Goal: Information Seeking & Learning: Learn about a topic

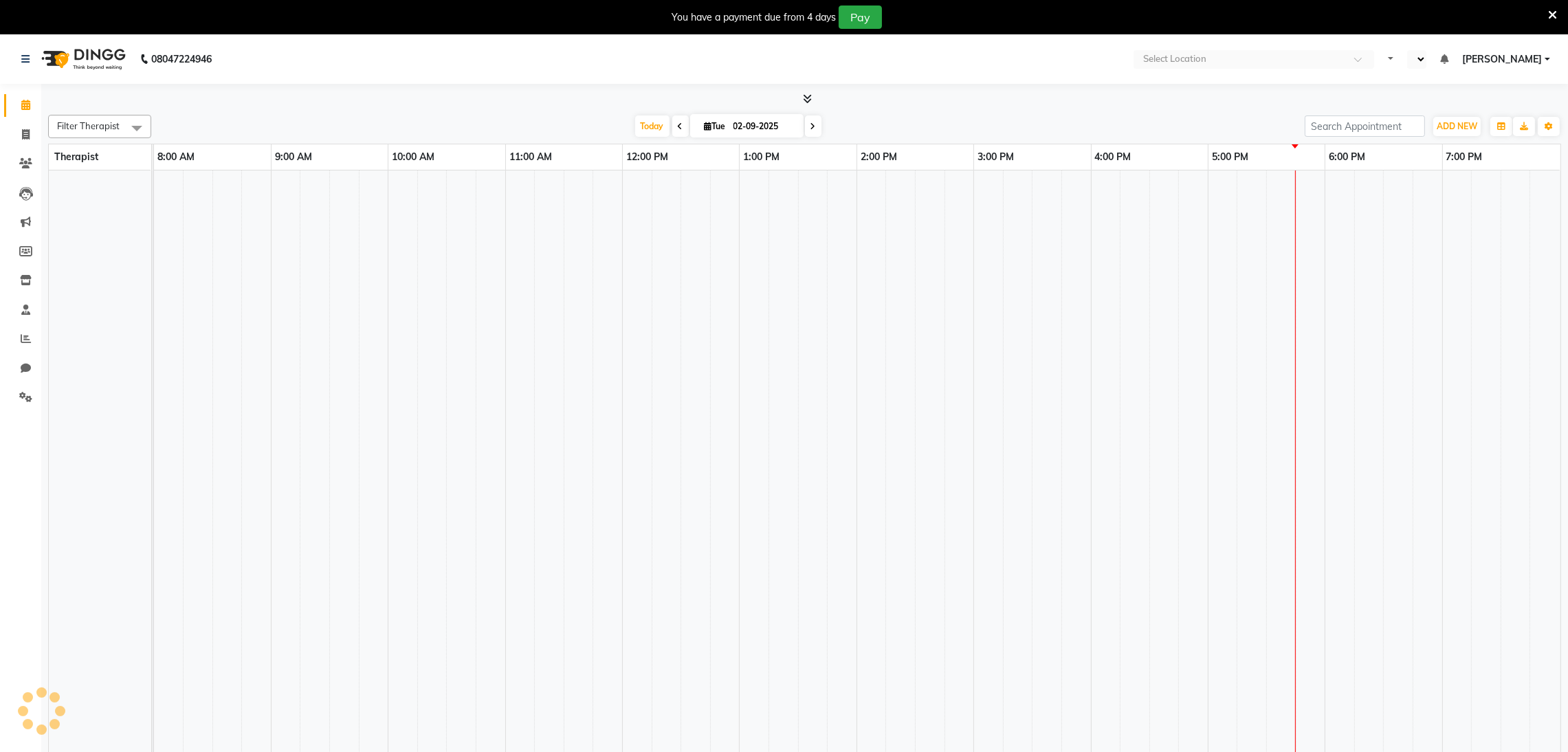
select select "en"
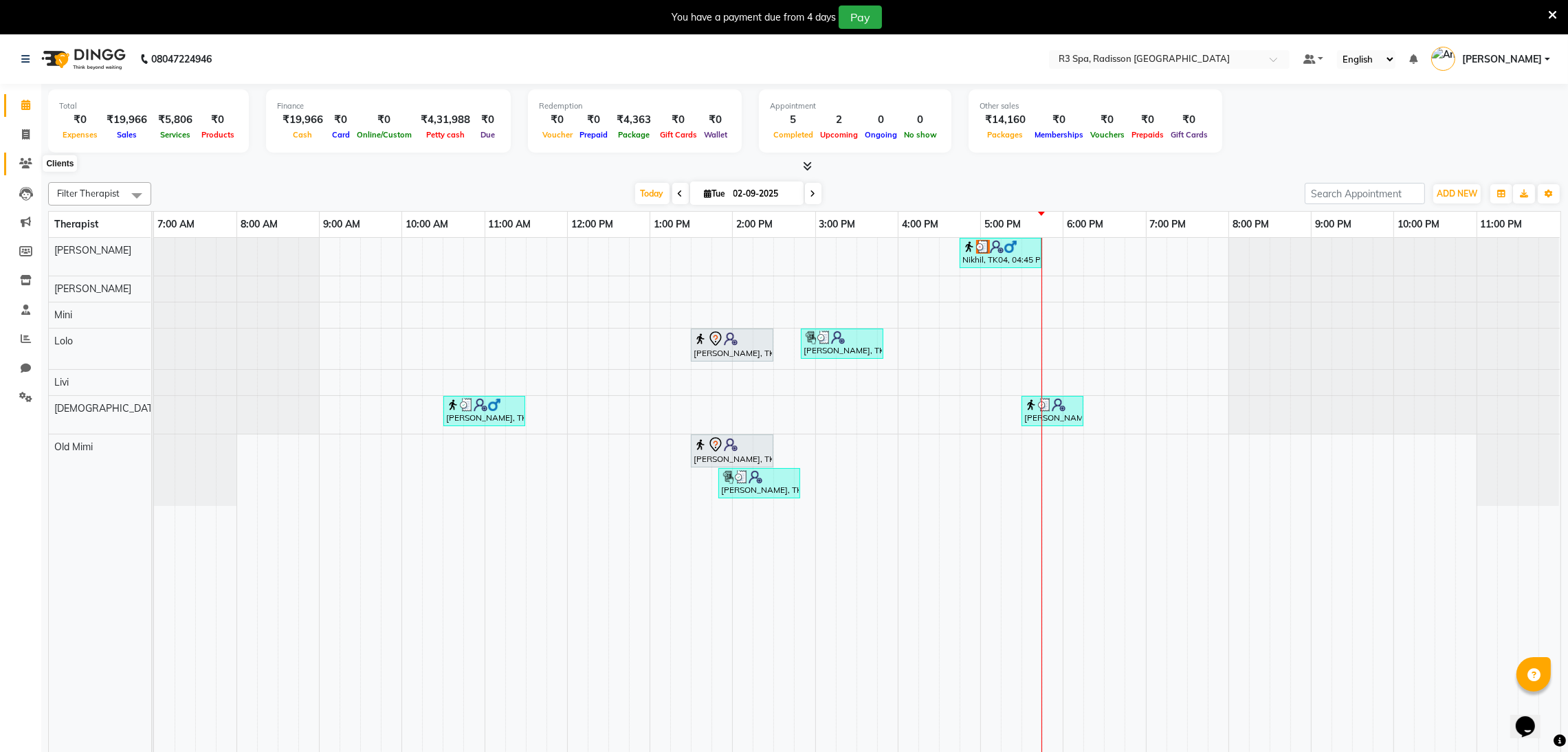
drag, startPoint x: 27, startPoint y: 159, endPoint x: 0, endPoint y: 376, distance: 218.7
click at [27, 159] on icon at bounding box center [26, 163] width 13 height 10
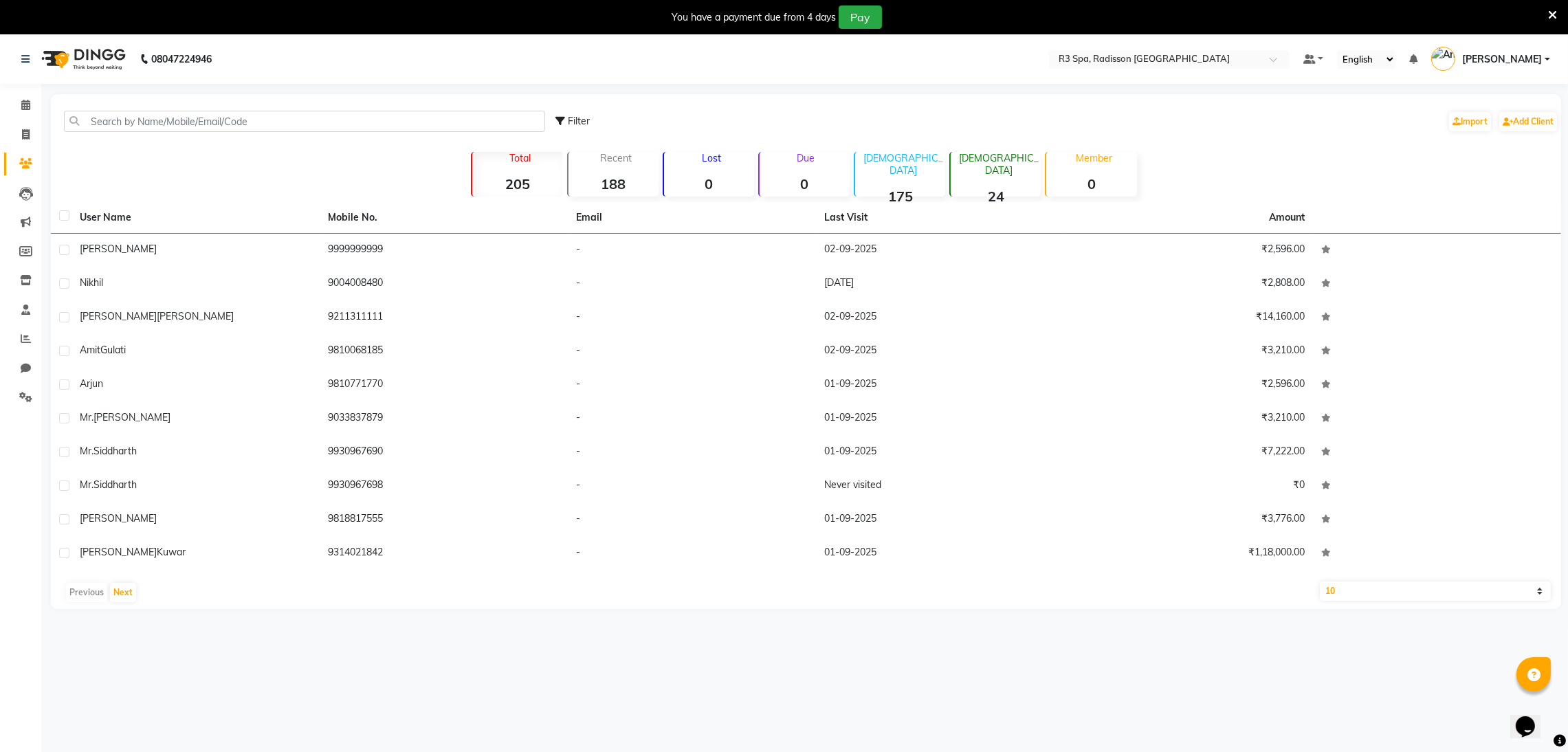
click at [20, 350] on li "Reports" at bounding box center [20, 339] width 41 height 29
click at [21, 343] on icon at bounding box center [26, 339] width 10 height 10
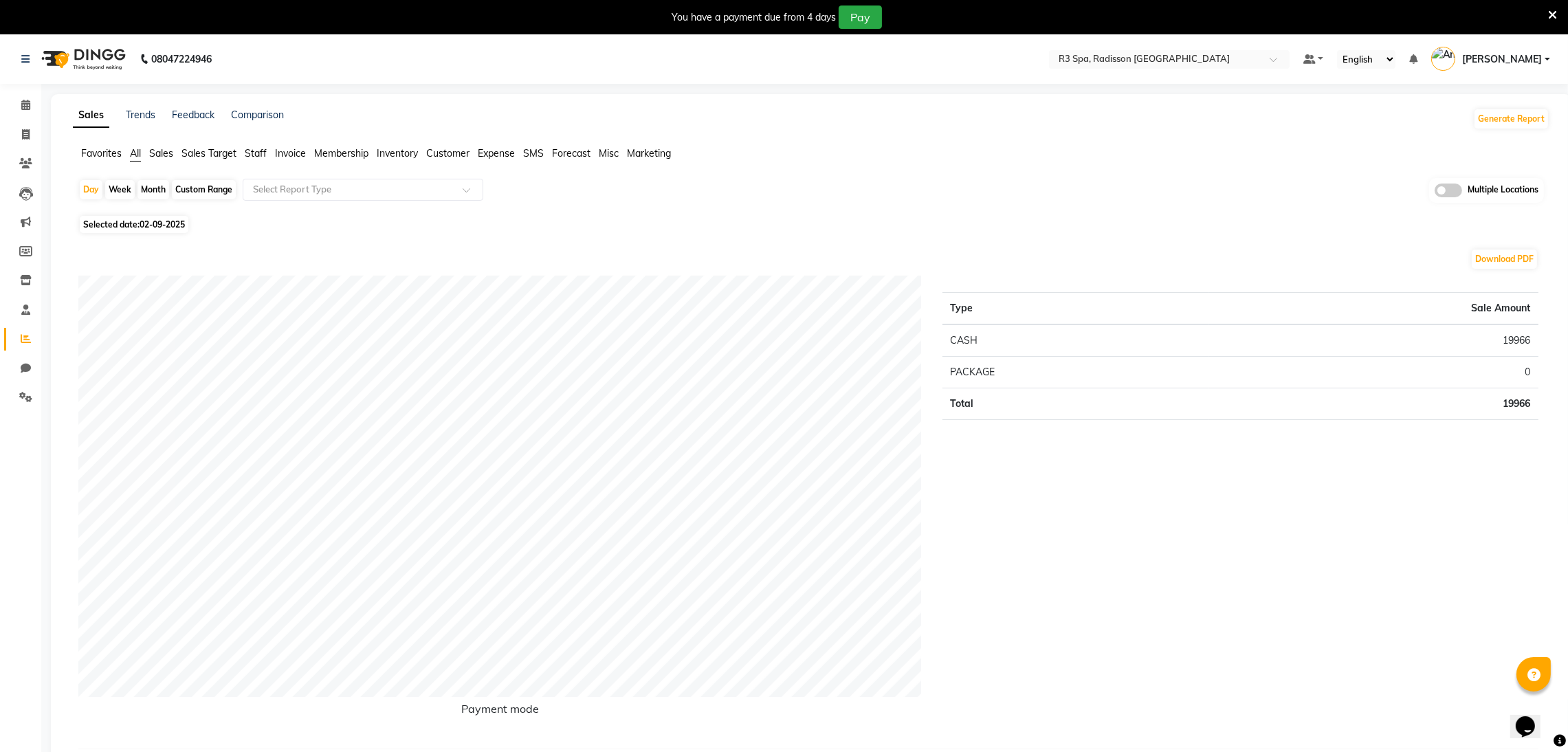
click at [203, 192] on div "Custom Range" at bounding box center [204, 189] width 64 height 19
select select "9"
select select "2025"
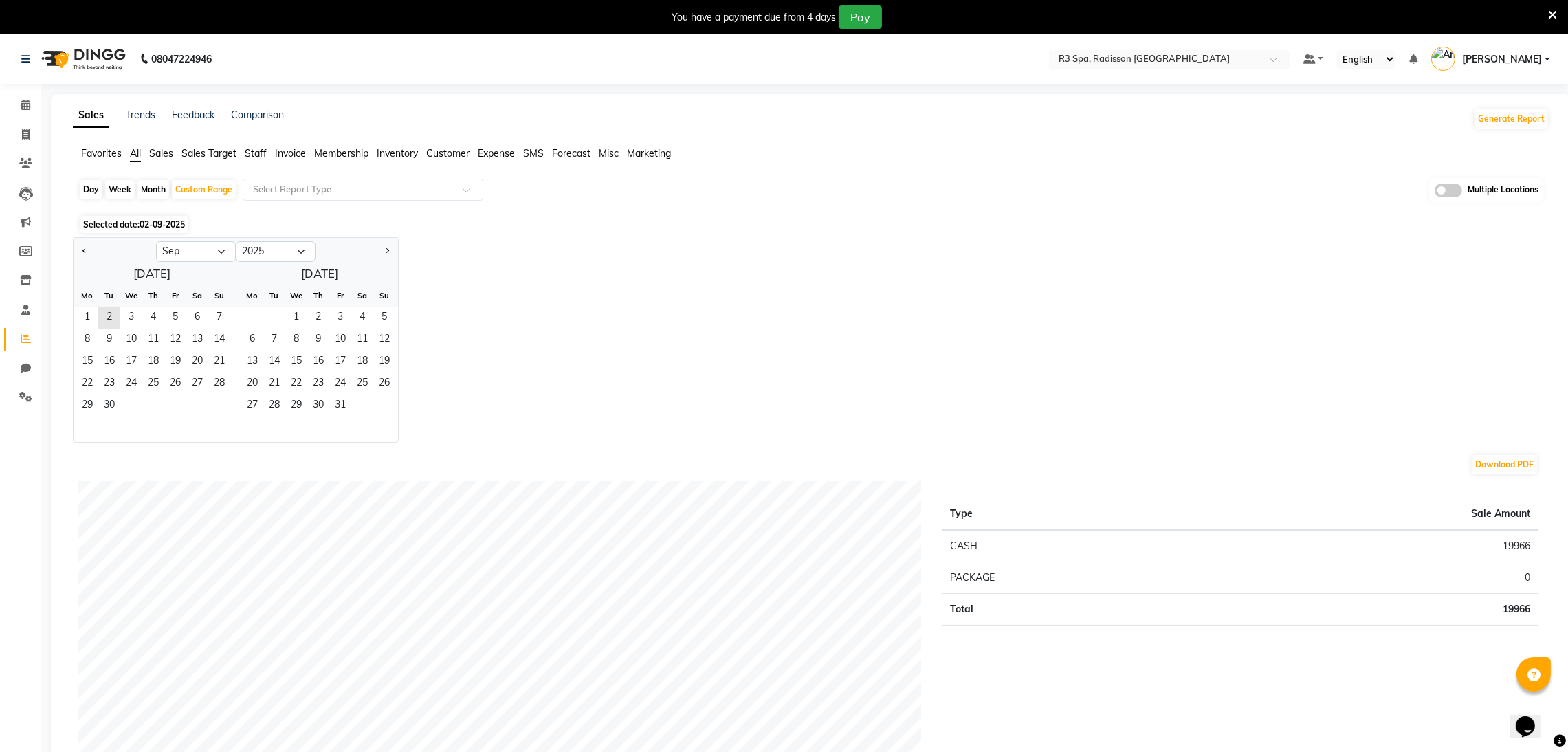
click at [74, 252] on div at bounding box center [115, 251] width 82 height 22
click at [84, 252] on span "Previous month" at bounding box center [85, 250] width 5 height 5
select select "8"
click at [168, 323] on span "1" at bounding box center [176, 318] width 22 height 22
click at [222, 413] on span "31" at bounding box center [219, 406] width 22 height 22
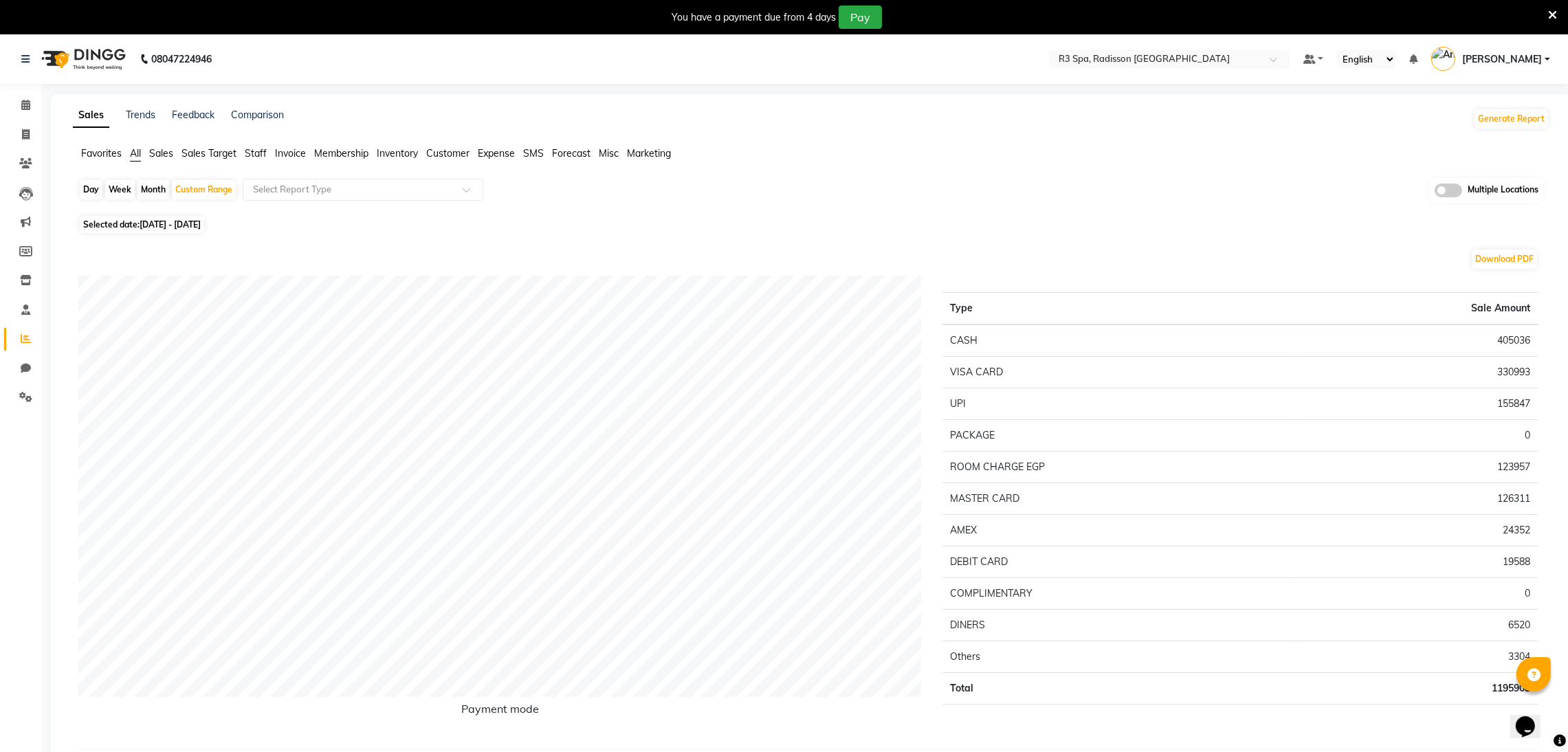
click at [167, 157] on span "Sales" at bounding box center [161, 153] width 24 height 13
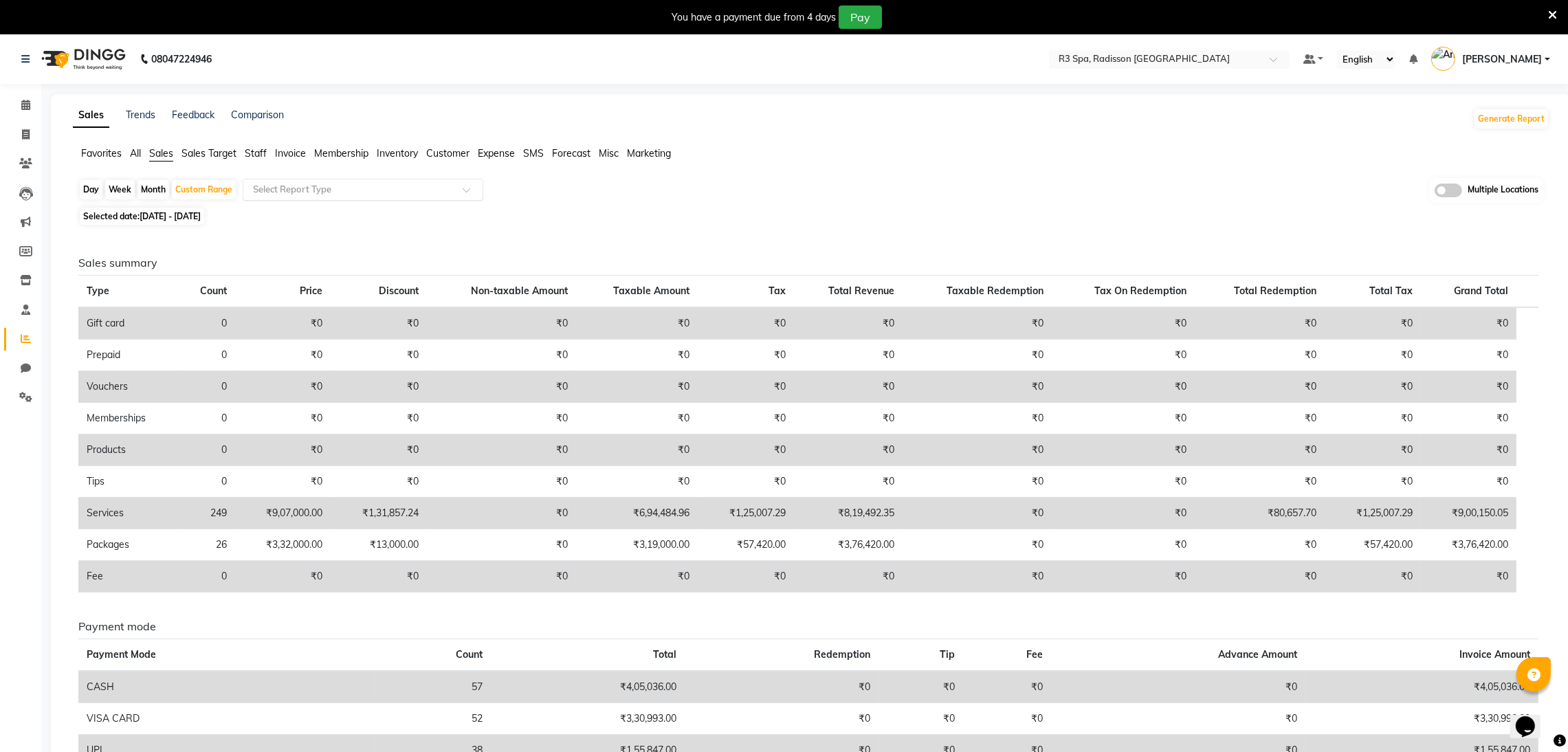
click at [294, 185] on input "text" at bounding box center [350, 190] width 198 height 13
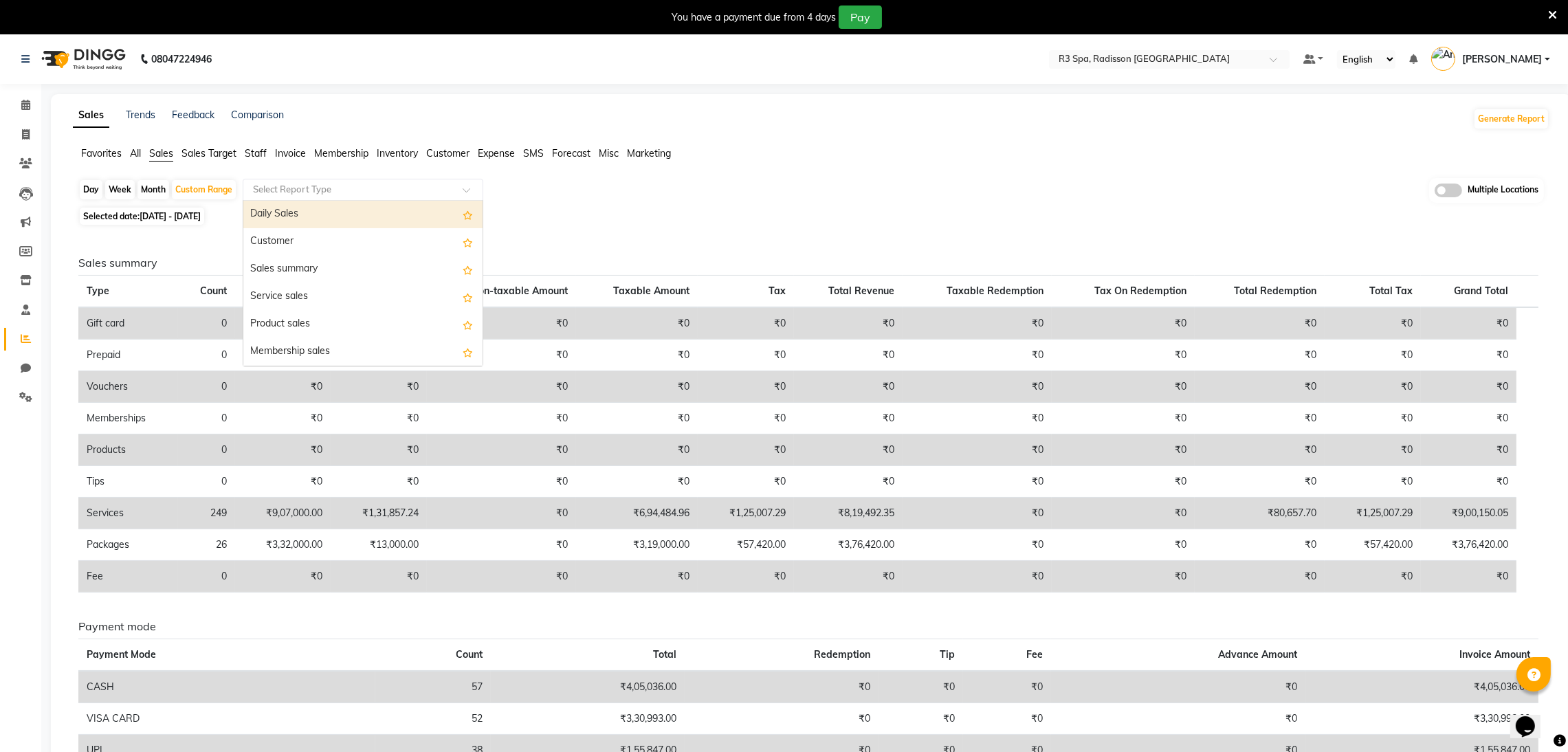
click at [282, 158] on span "Invoice" at bounding box center [290, 153] width 31 height 13
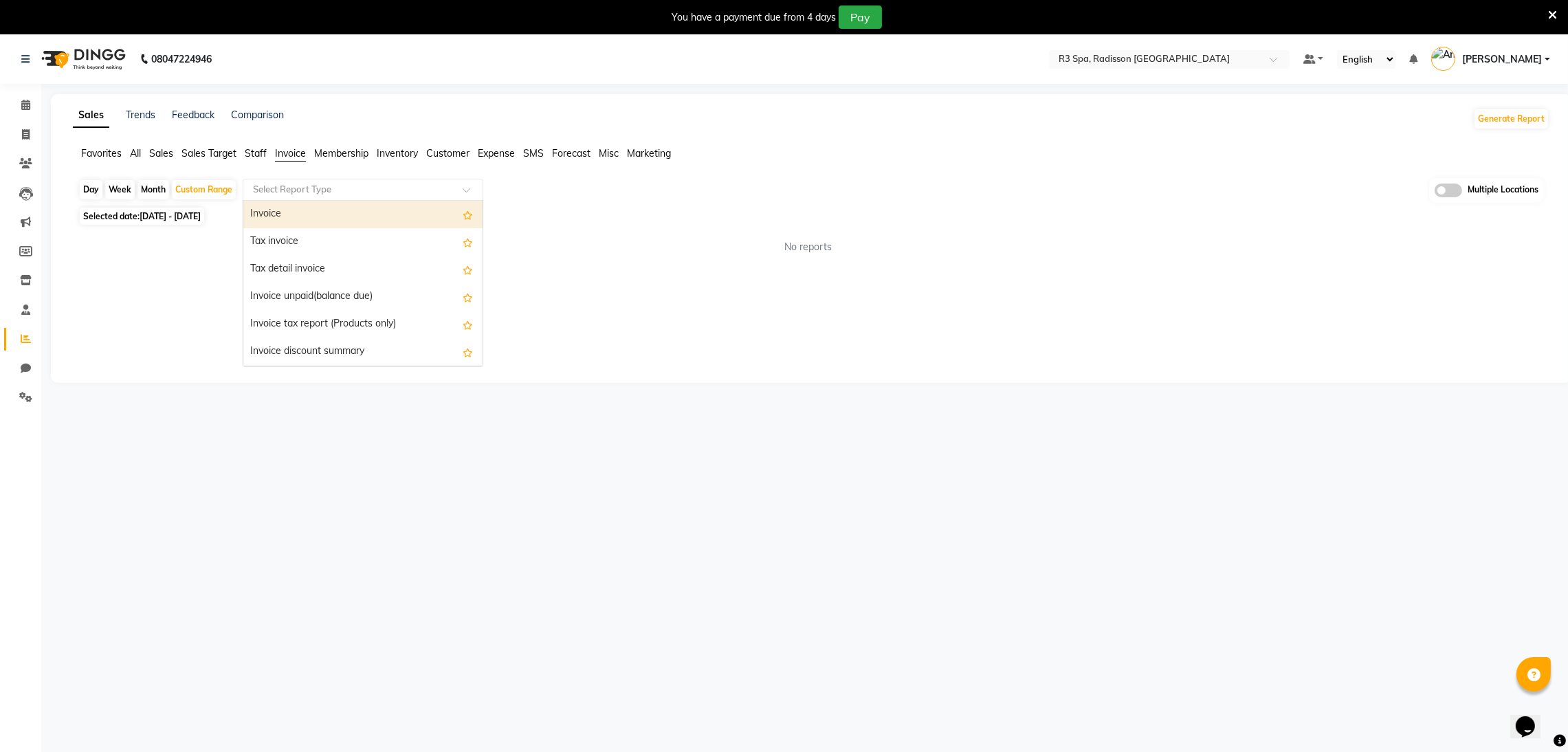
drag, startPoint x: 283, startPoint y: 191, endPoint x: 292, endPoint y: 212, distance: 22.8
click at [285, 192] on input "text" at bounding box center [350, 190] width 198 height 13
click at [295, 235] on div "Tax invoice" at bounding box center [363, 242] width 239 height 28
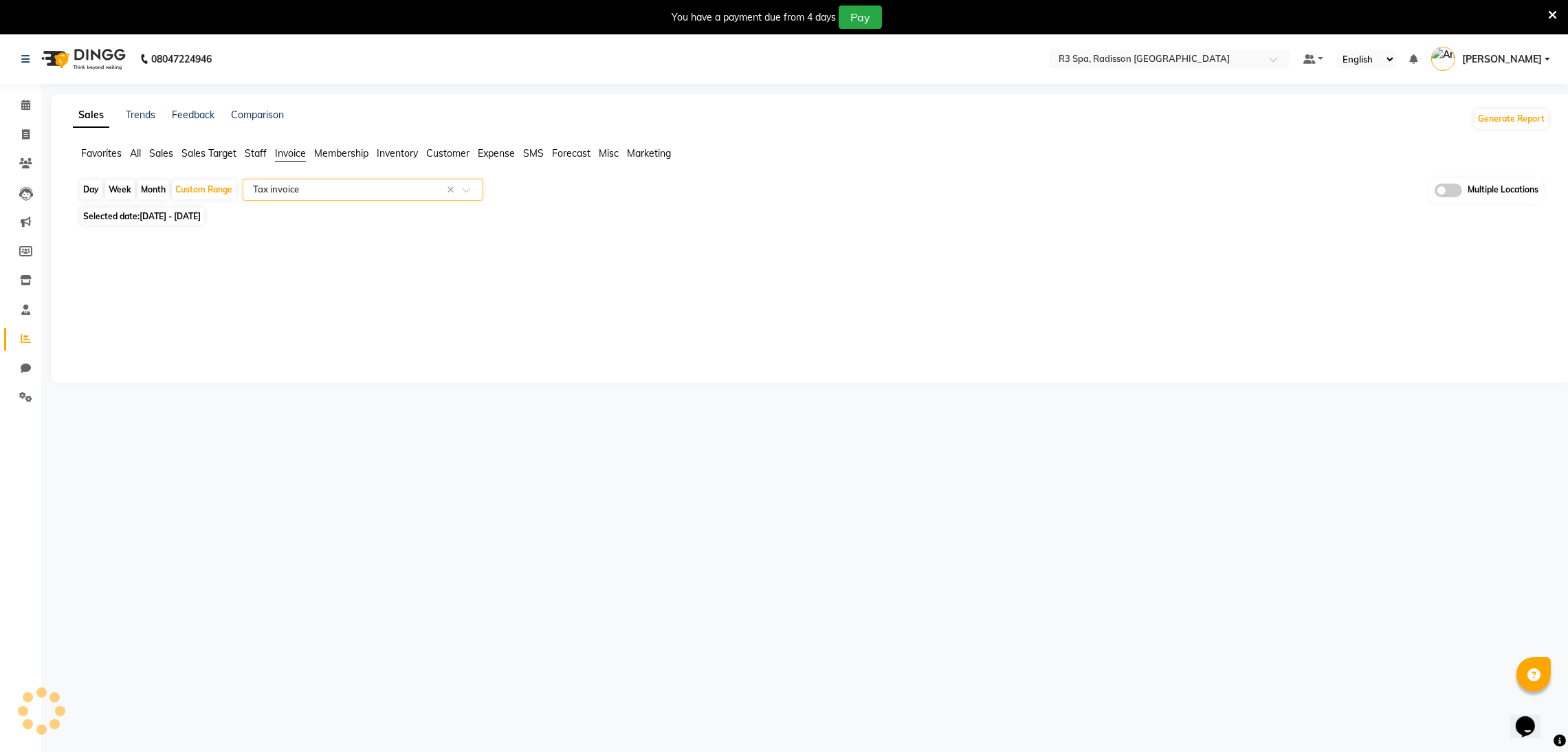
select select "full_report"
select select "csv"
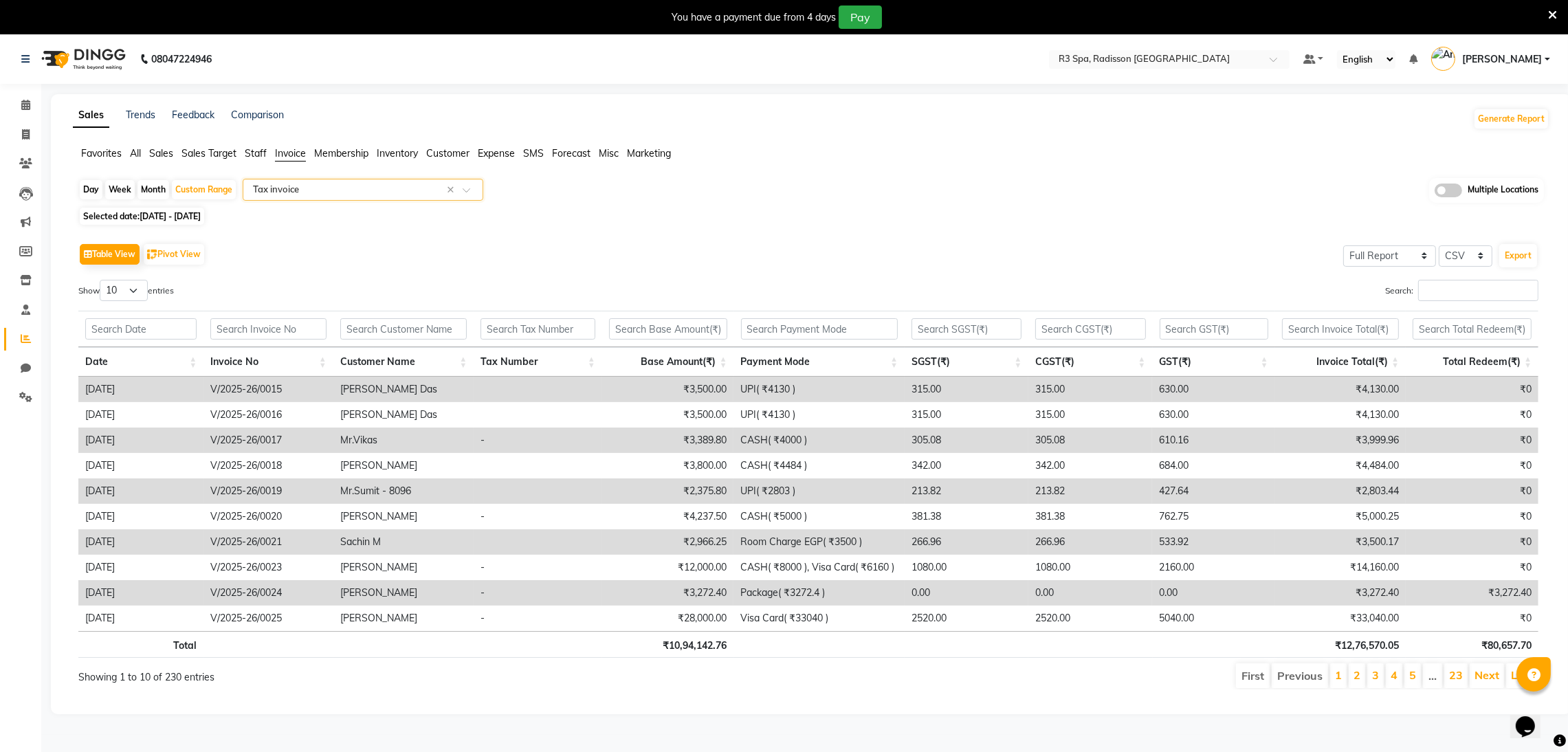
click at [171, 156] on span "Sales" at bounding box center [161, 153] width 24 height 13
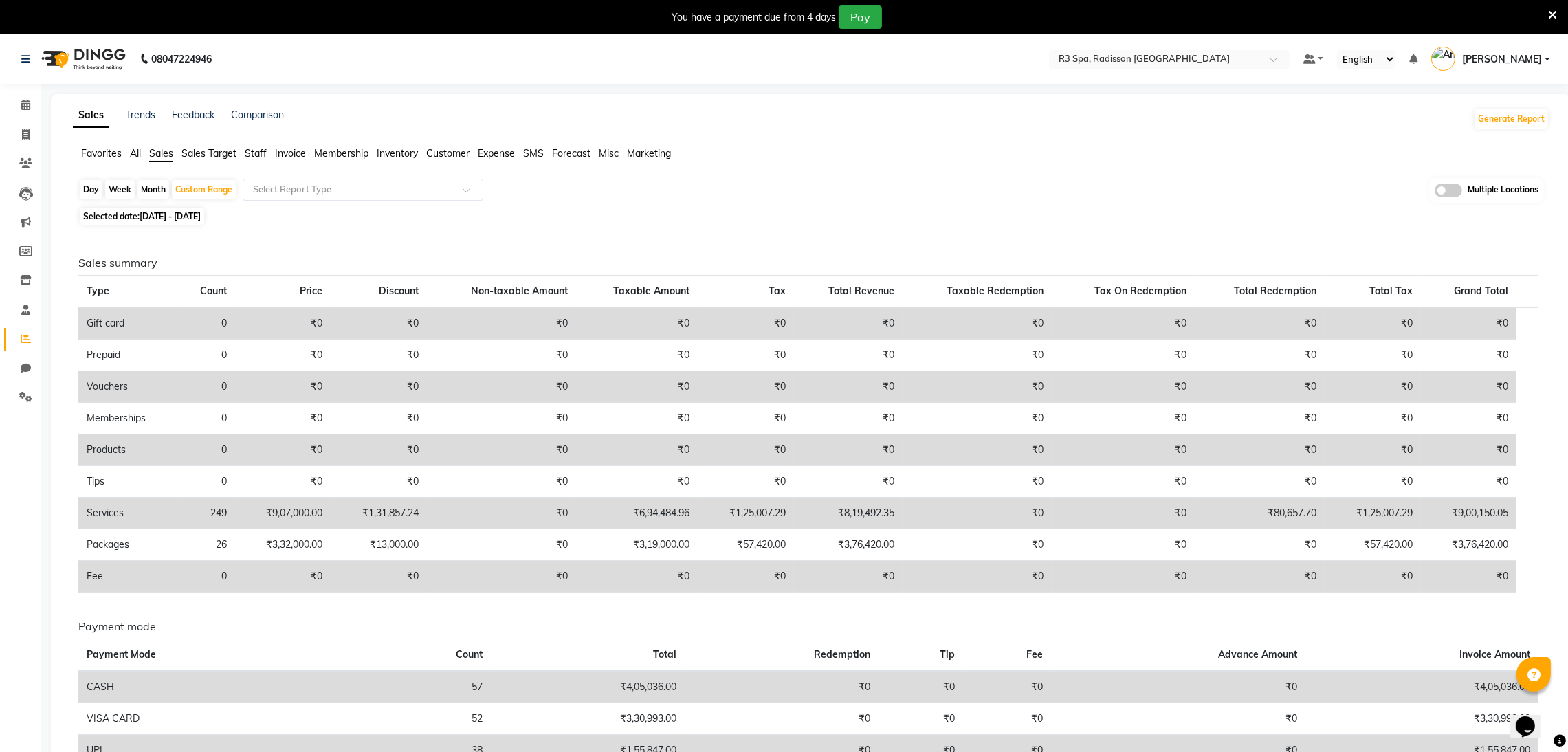
click at [293, 186] on input "text" at bounding box center [350, 190] width 198 height 13
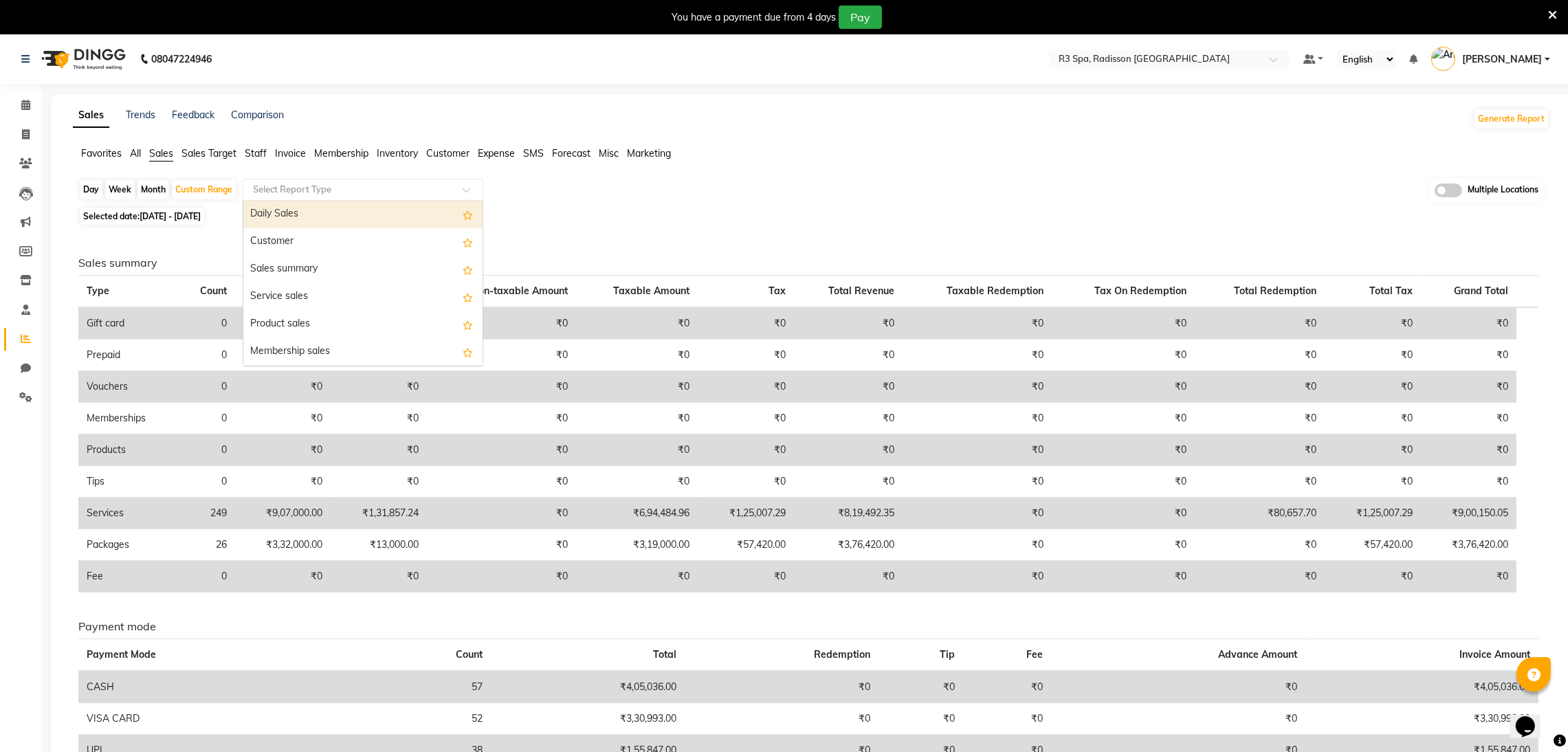
click at [254, 155] on span "Staff" at bounding box center [255, 153] width 22 height 13
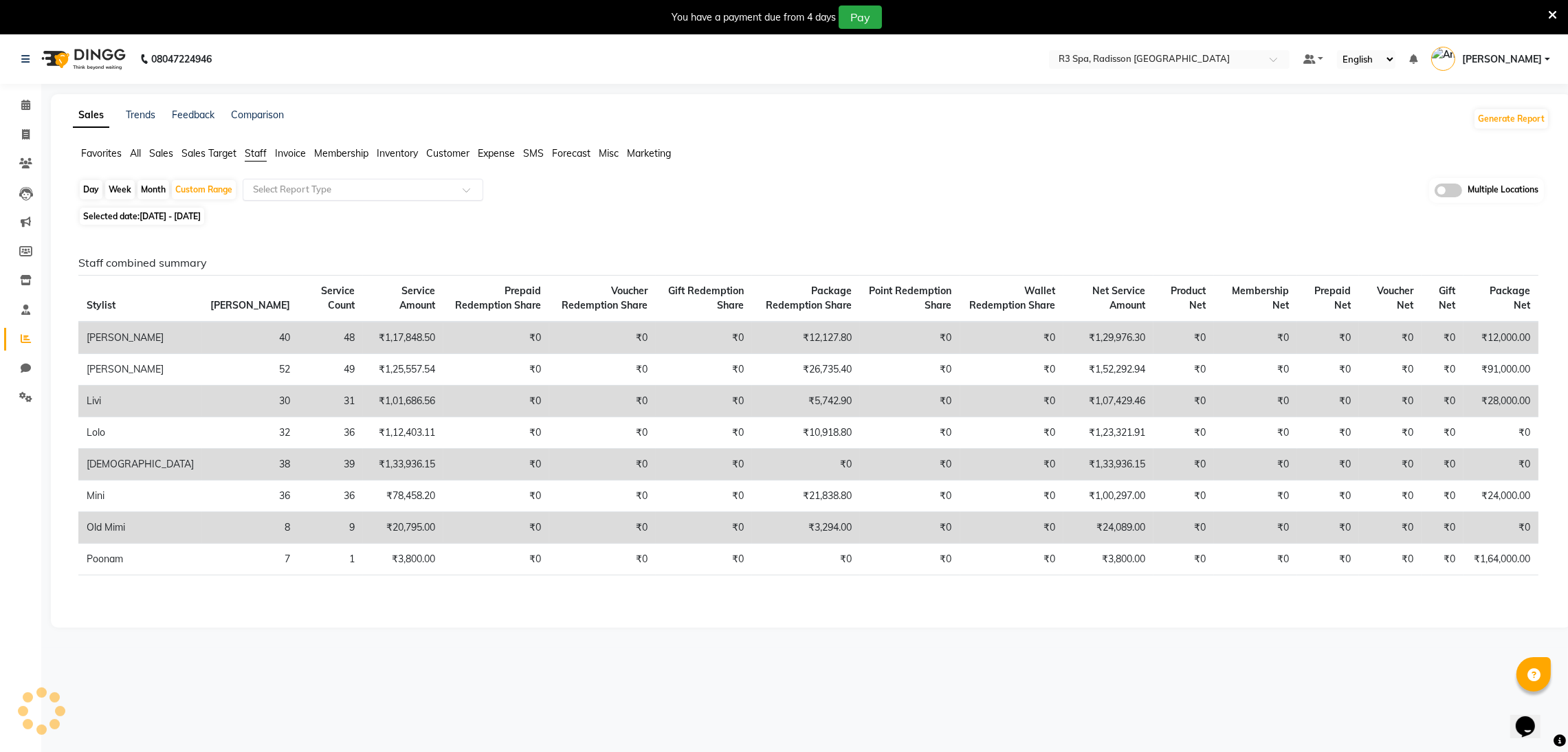
click at [292, 194] on input "text" at bounding box center [350, 190] width 198 height 13
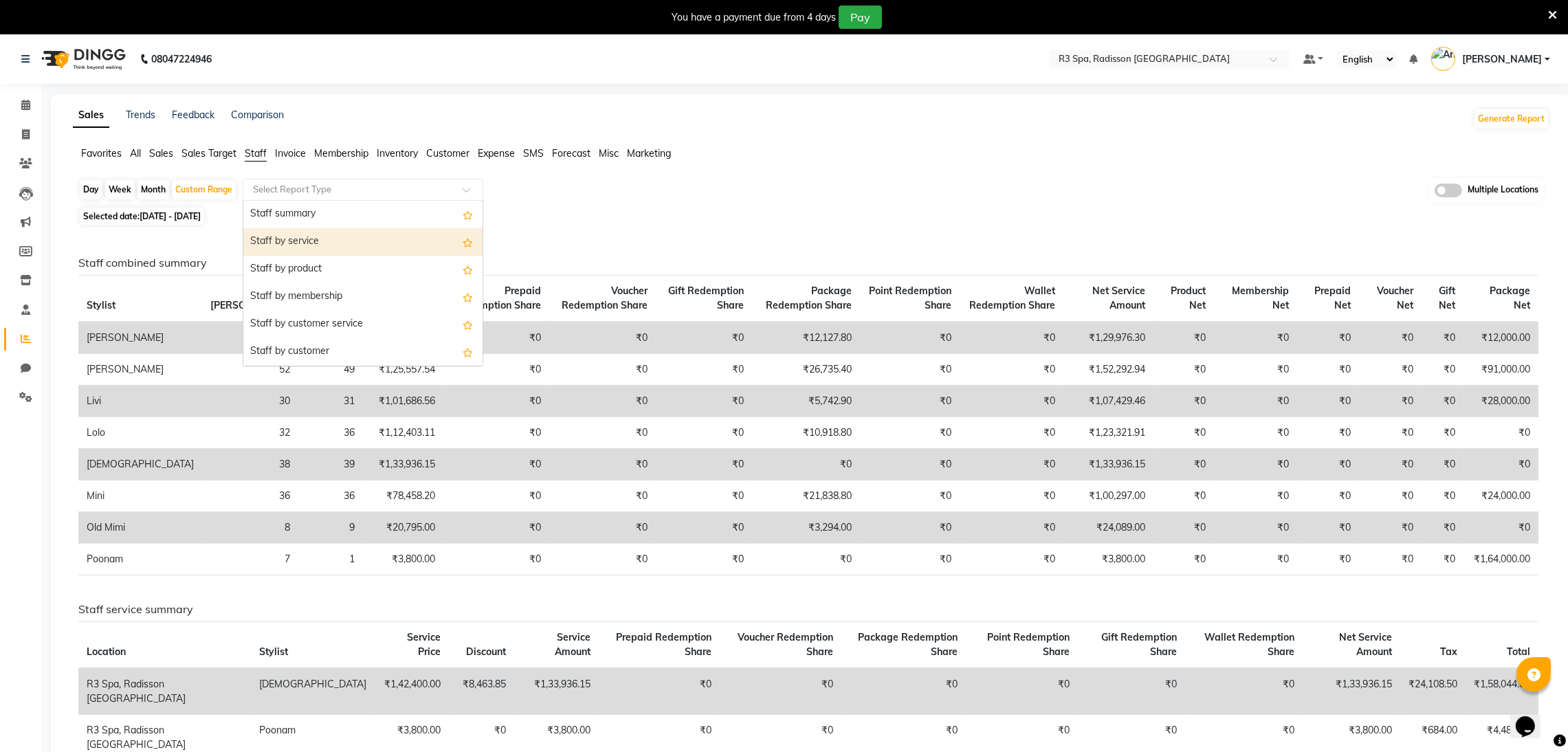
click at [320, 247] on div "Staff by service" at bounding box center [363, 242] width 239 height 28
select select "full_report"
select select "csv"
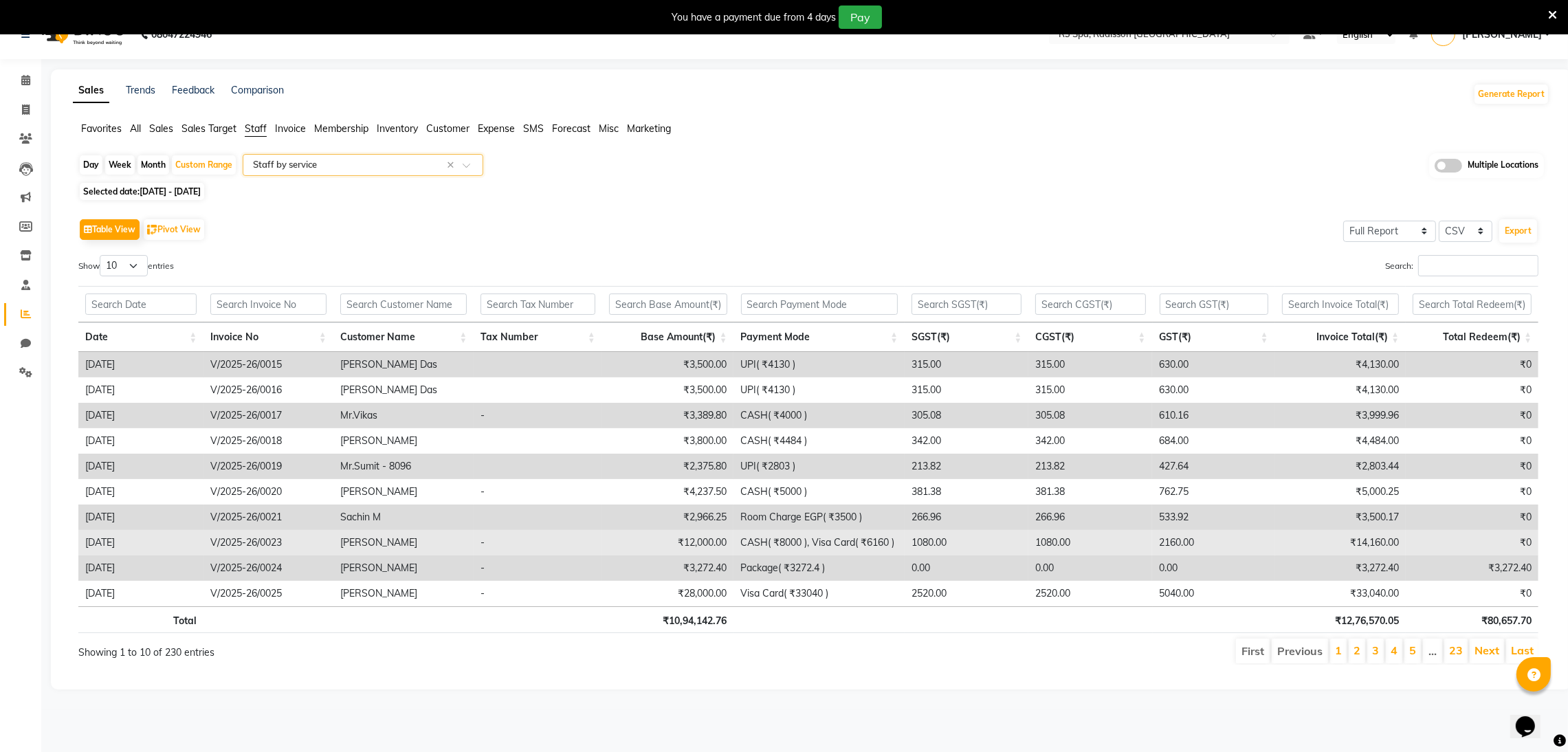
scroll to position [34, 0]
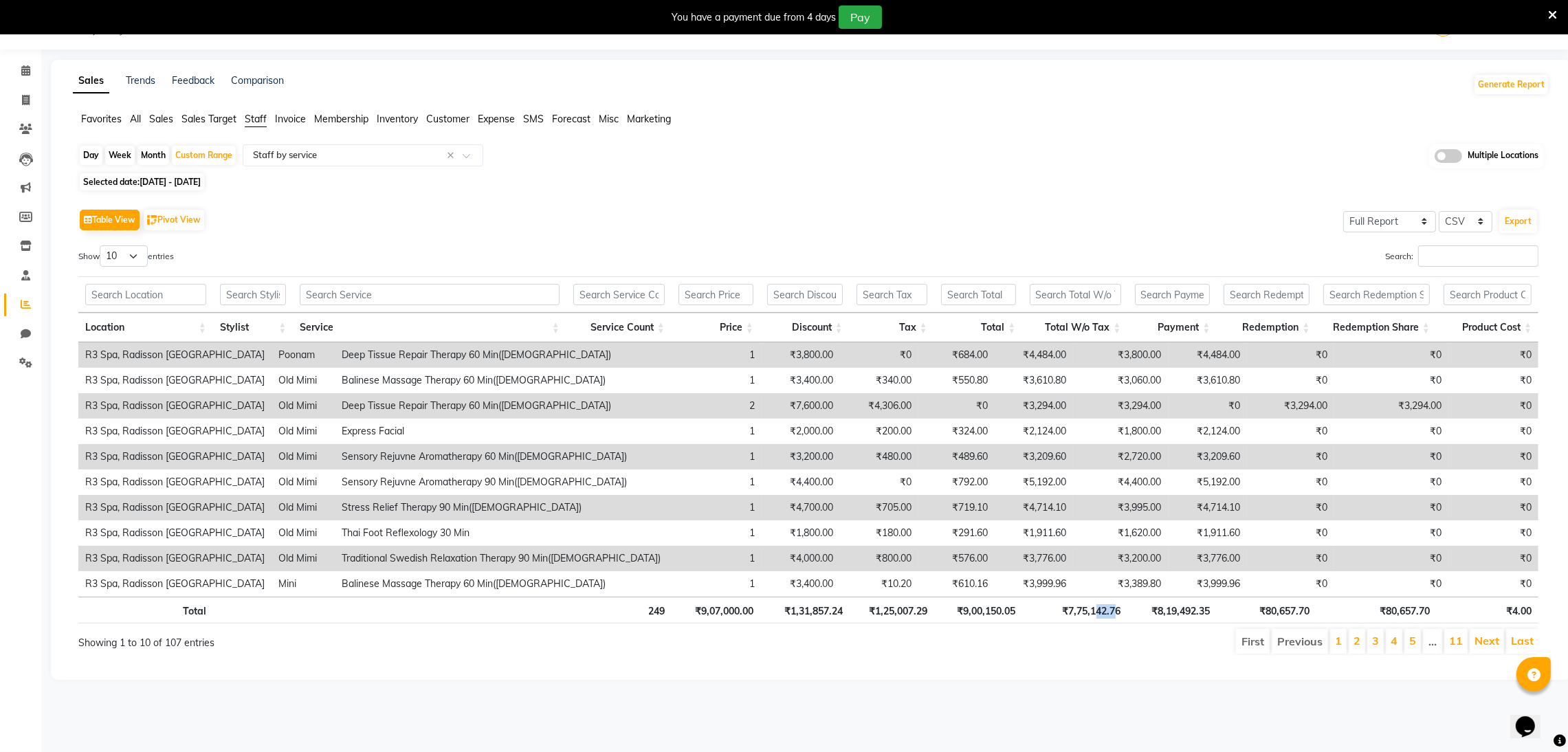
drag, startPoint x: 1097, startPoint y: 619, endPoint x: 1114, endPoint y: 623, distance: 17.5
click at [1114, 623] on th "₹7,75,142.76" at bounding box center [1075, 610] width 105 height 27
click at [1108, 652] on ul "First Previous 1 2 3 4 5 … 11 Next Last" at bounding box center [1118, 641] width 844 height 24
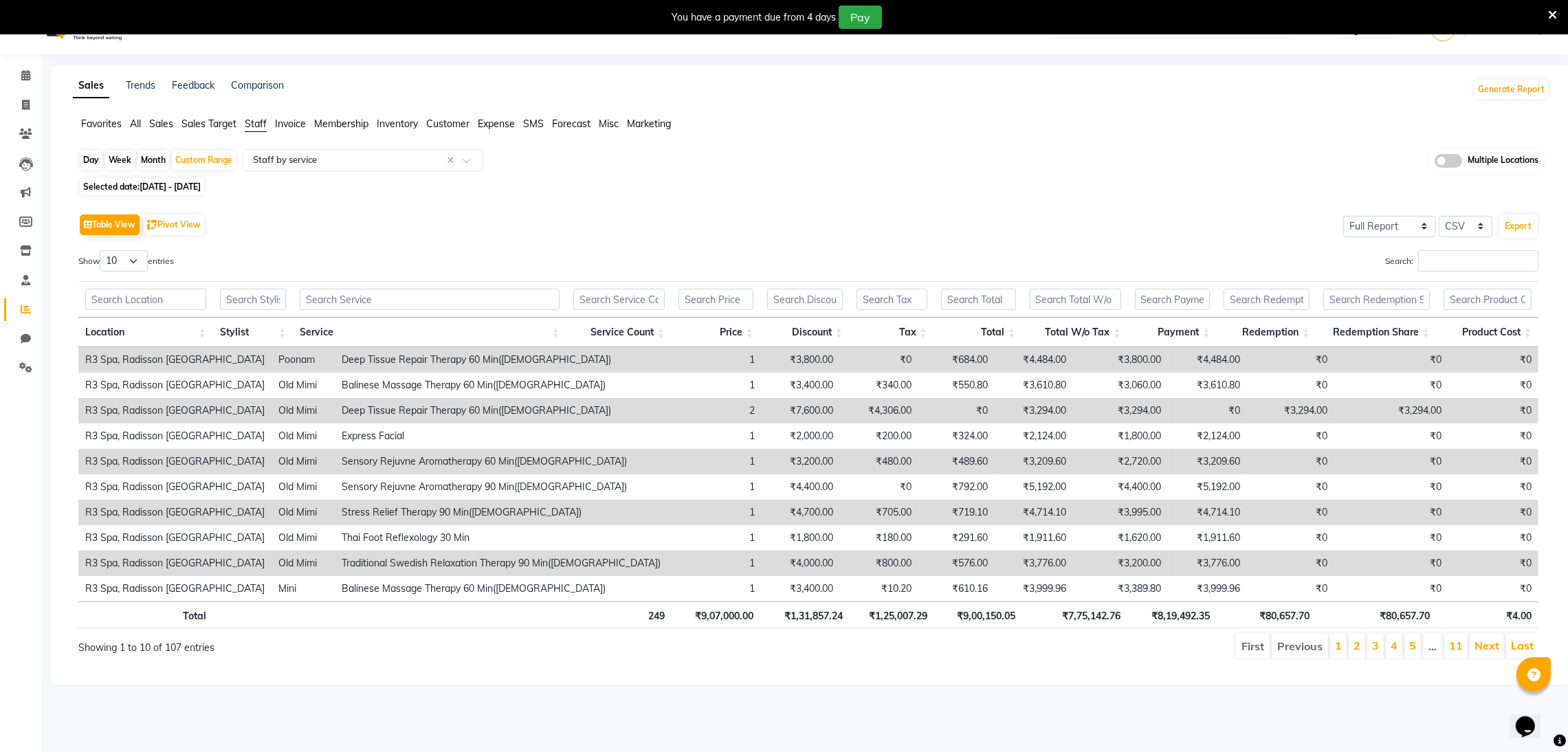
scroll to position [0, 0]
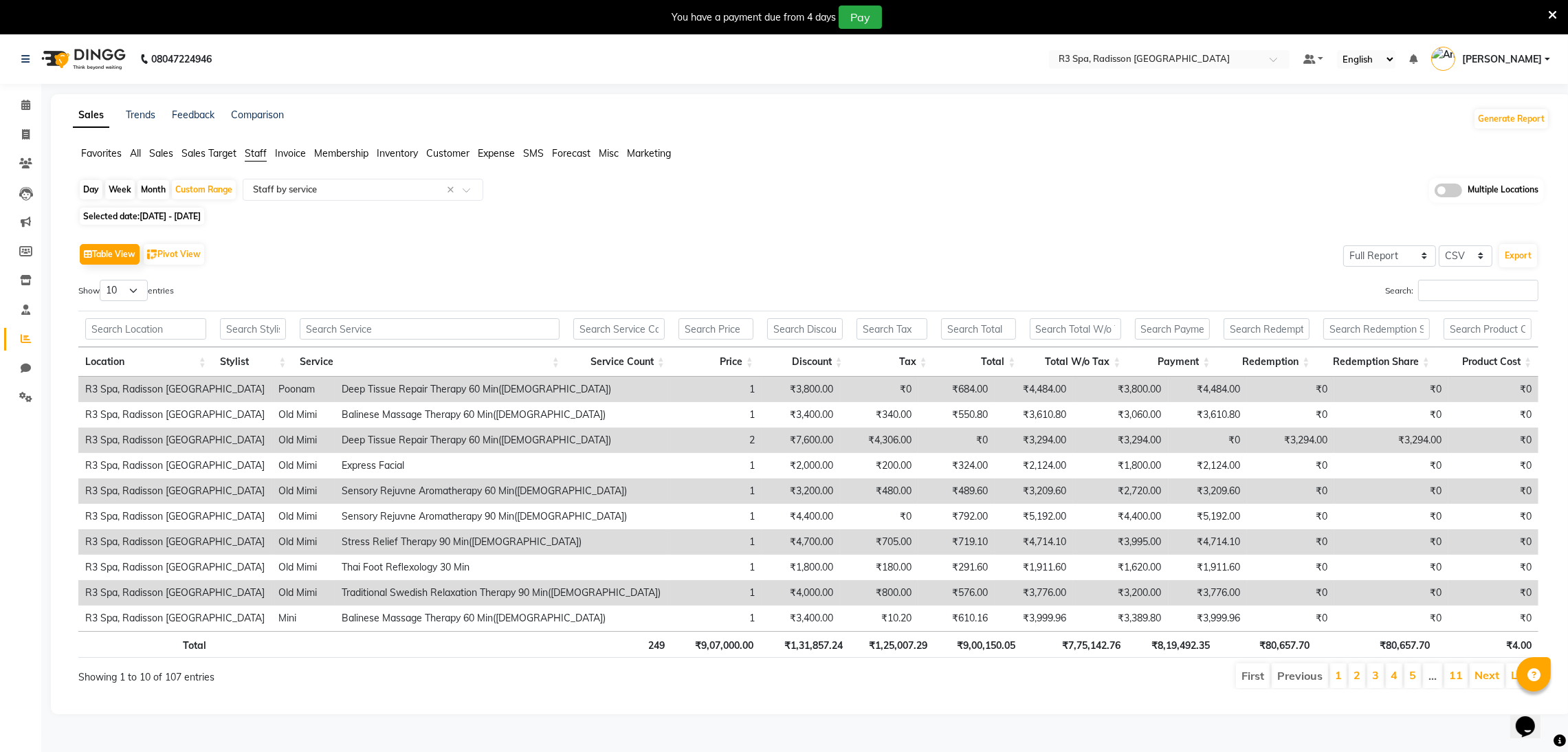
click at [164, 158] on span "Sales" at bounding box center [161, 153] width 24 height 13
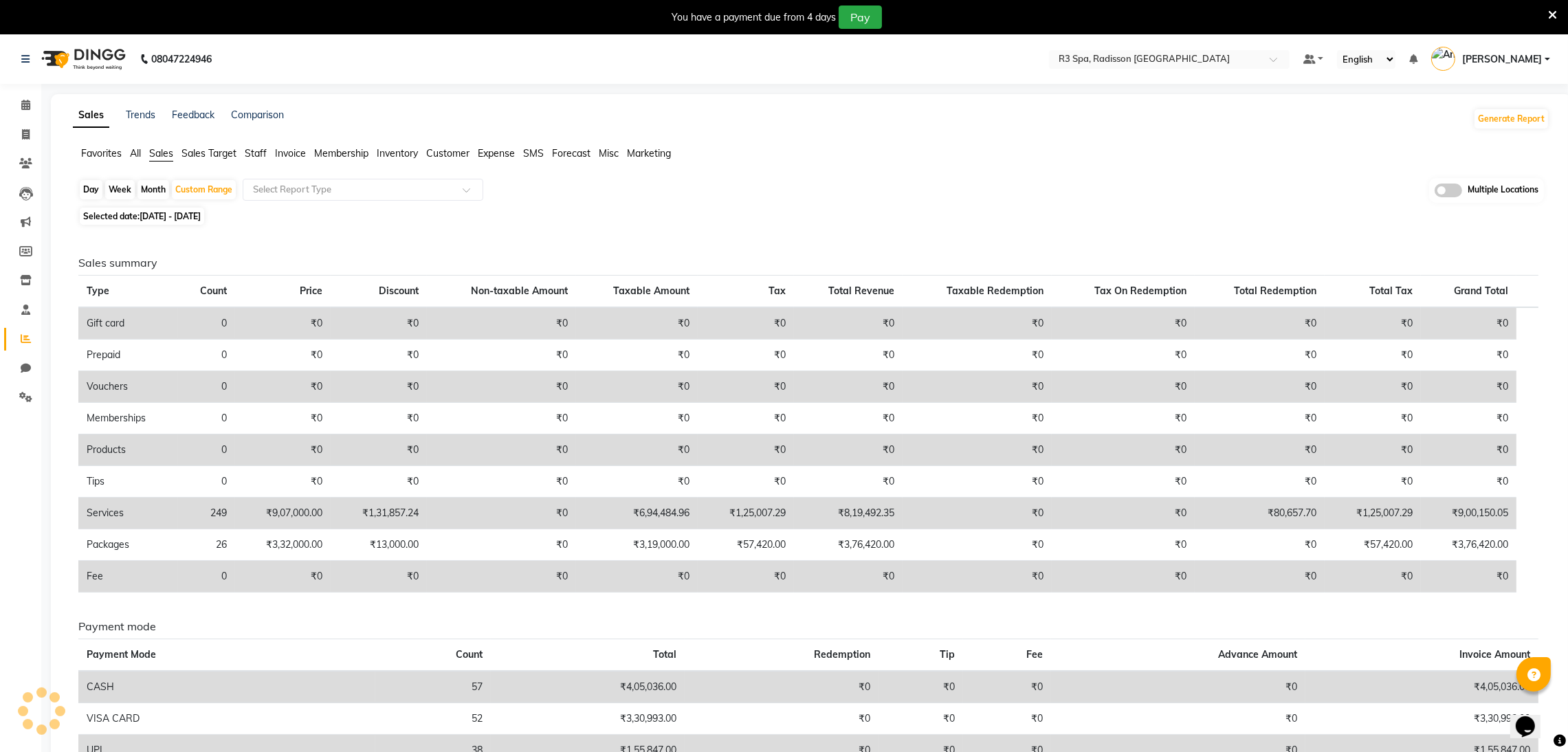
click at [1181, 71] on nav "08047224946 Select Location × R3 Spa, Radisson Mumbai Default Panel My Panel En…" at bounding box center [784, 59] width 1568 height 50
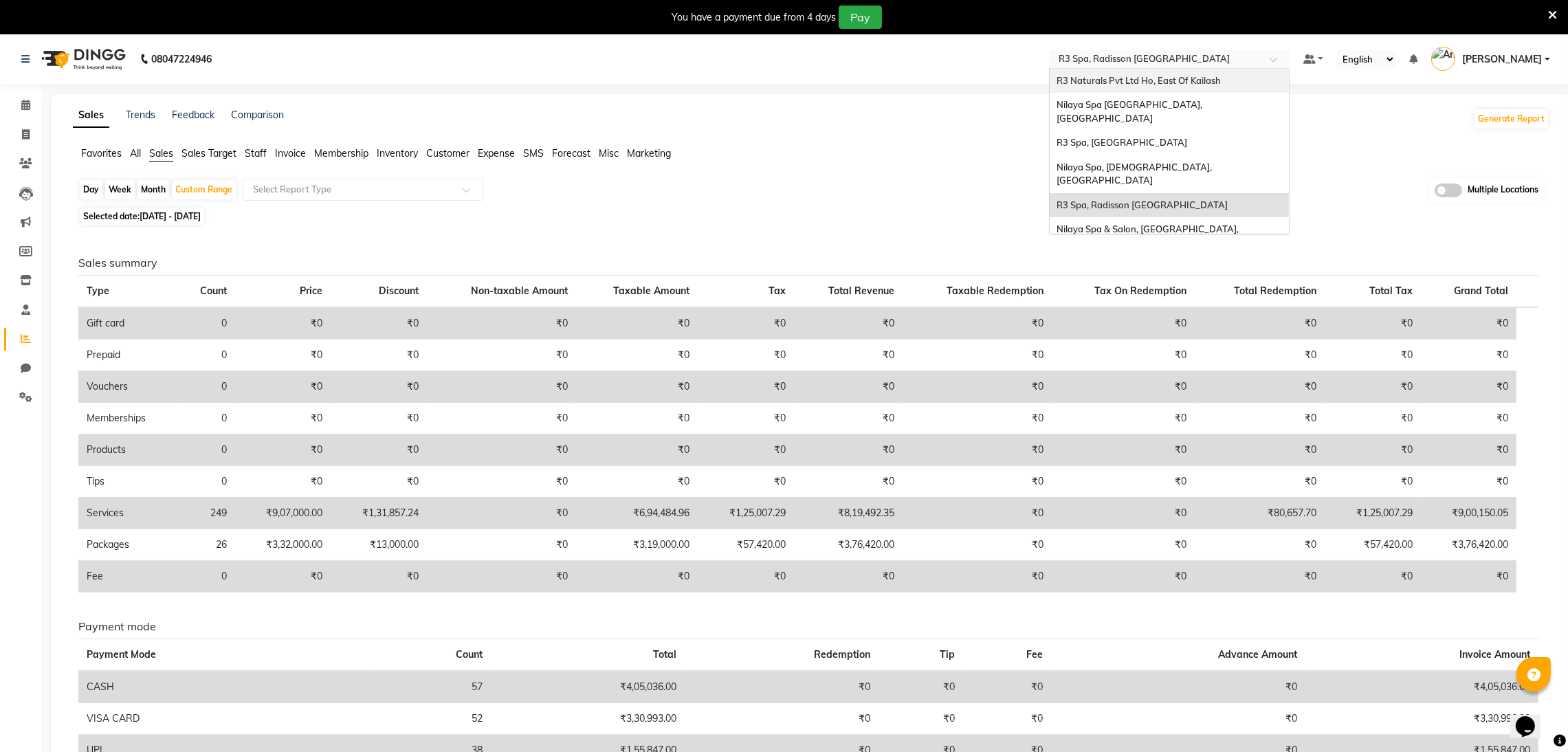
click at [1185, 67] on ng-select "Select Location × R3 Spa, Radisson Mumbai R3 Naturals Pvt Ltd Ho, East Of Kaila…" at bounding box center [1169, 60] width 240 height 18
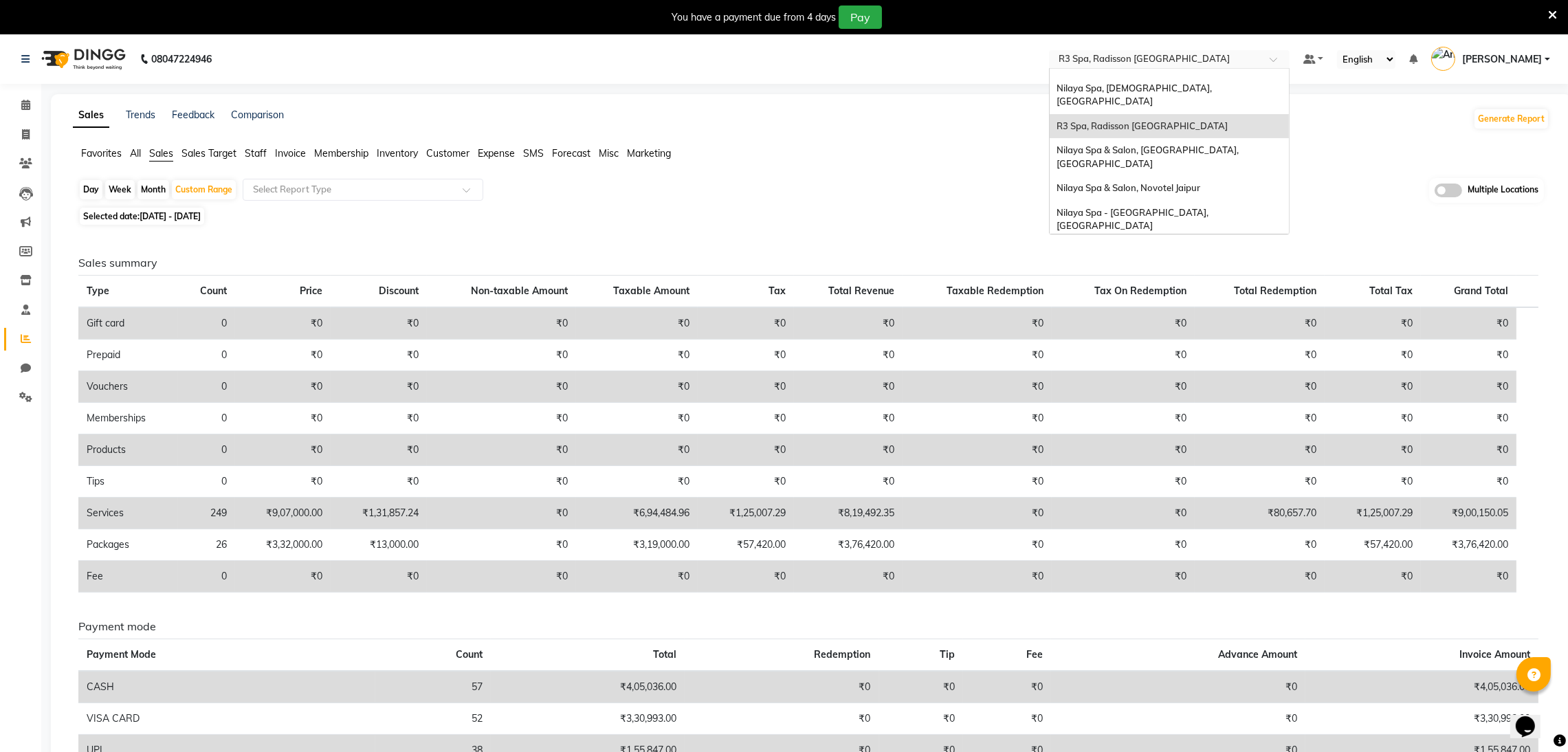
scroll to position [202, 0]
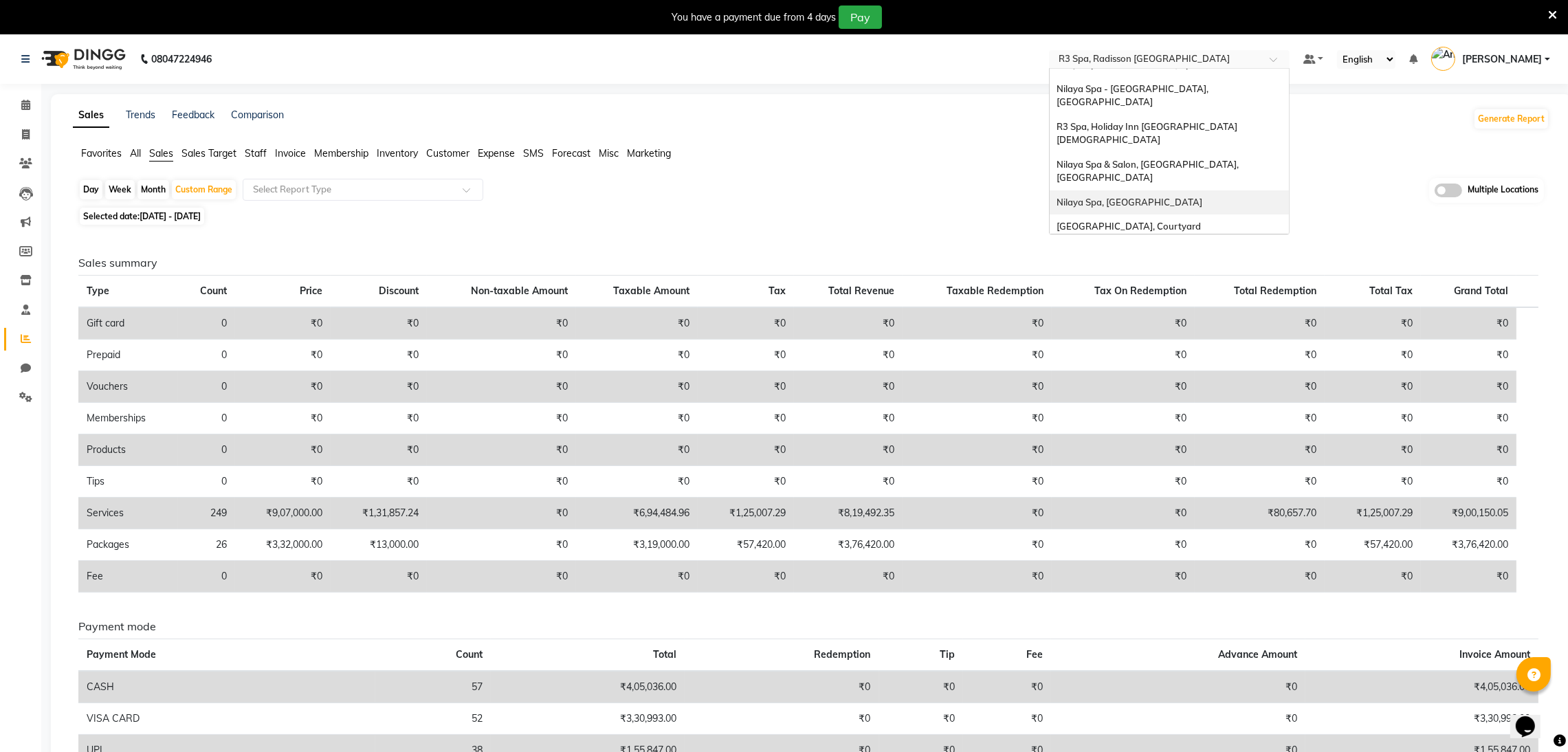
click at [1223, 191] on div "Nilaya Spa, [GEOGRAPHIC_DATA]" at bounding box center [1169, 202] width 239 height 24
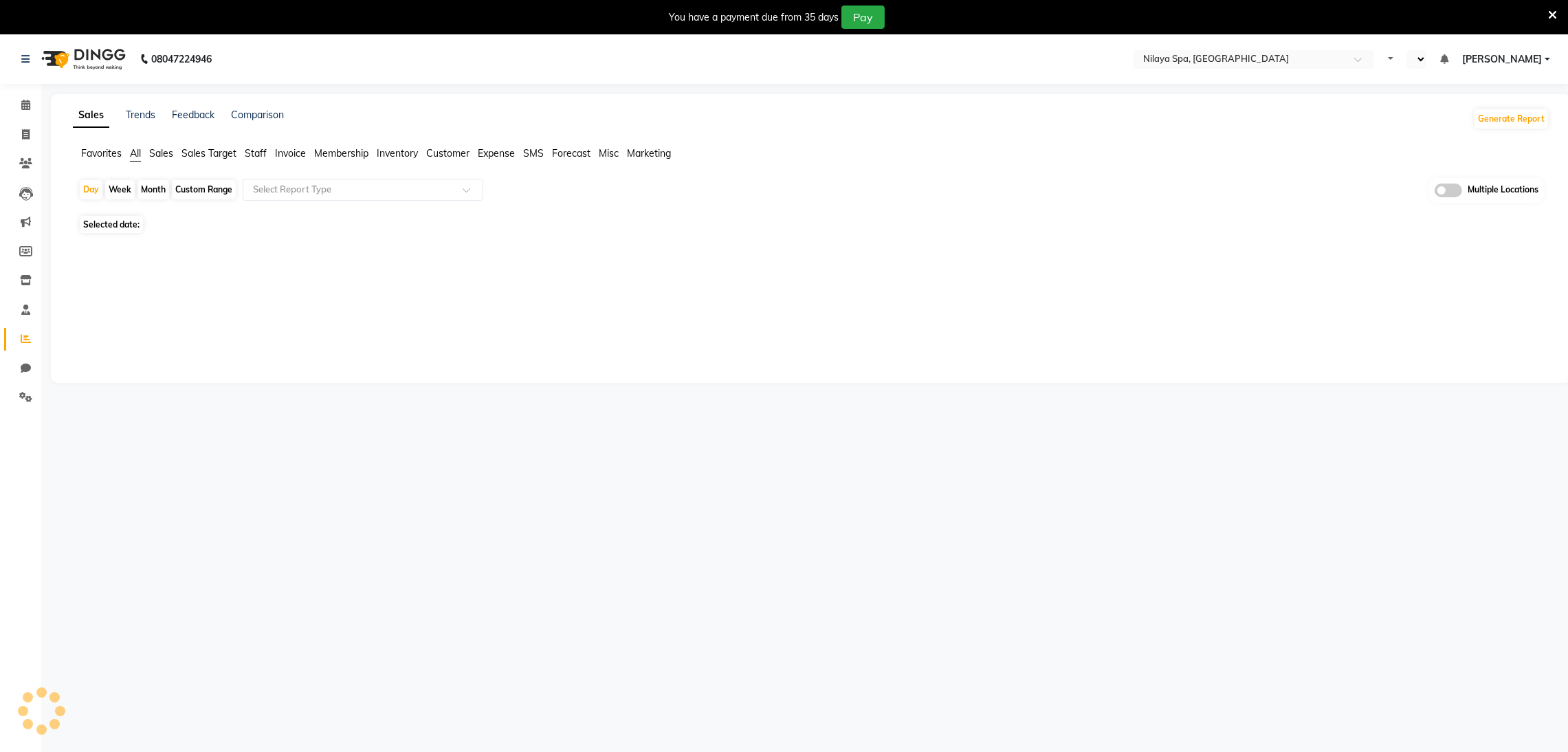
select select "en"
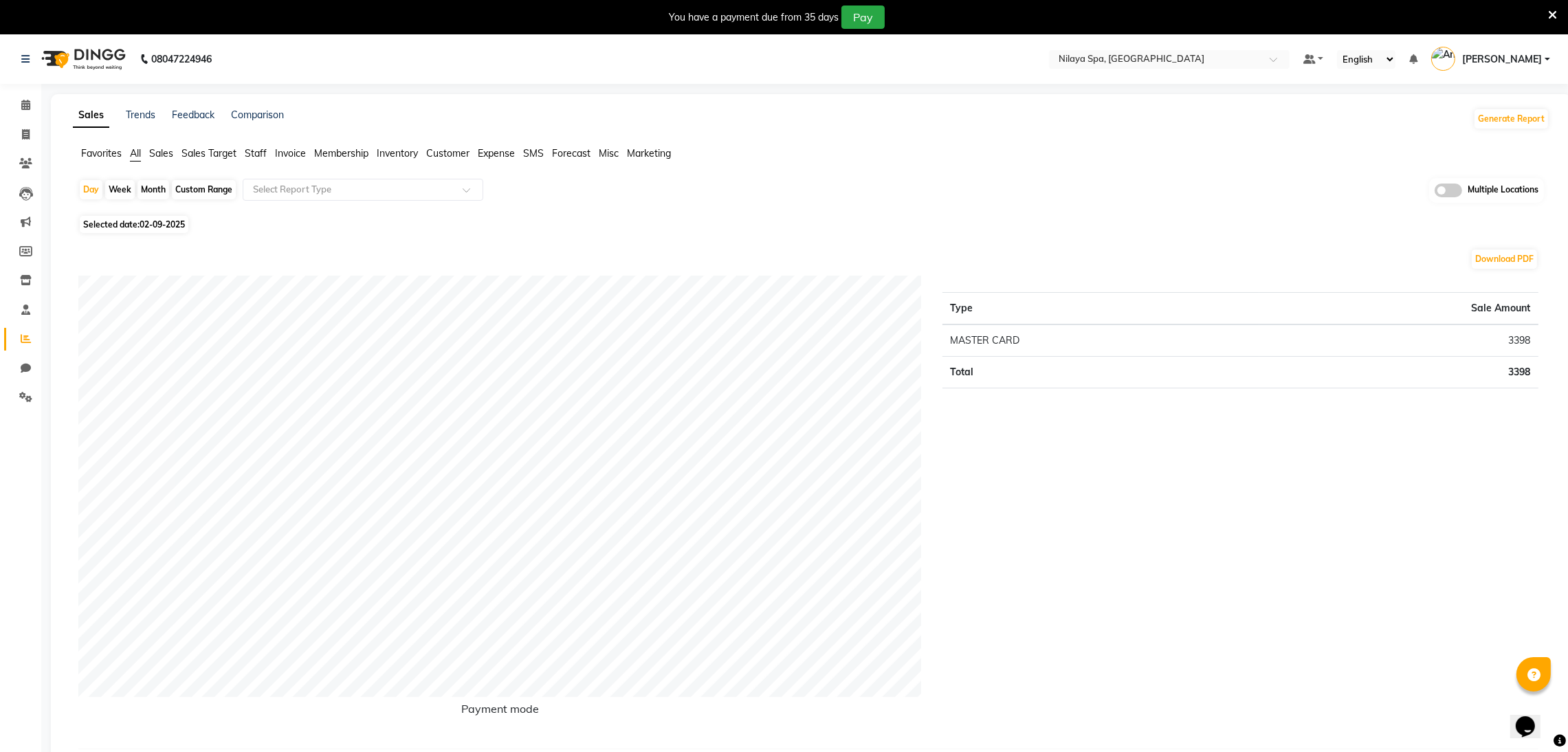
click at [212, 185] on div "Custom Range" at bounding box center [204, 189] width 64 height 19
select select "9"
select select "2025"
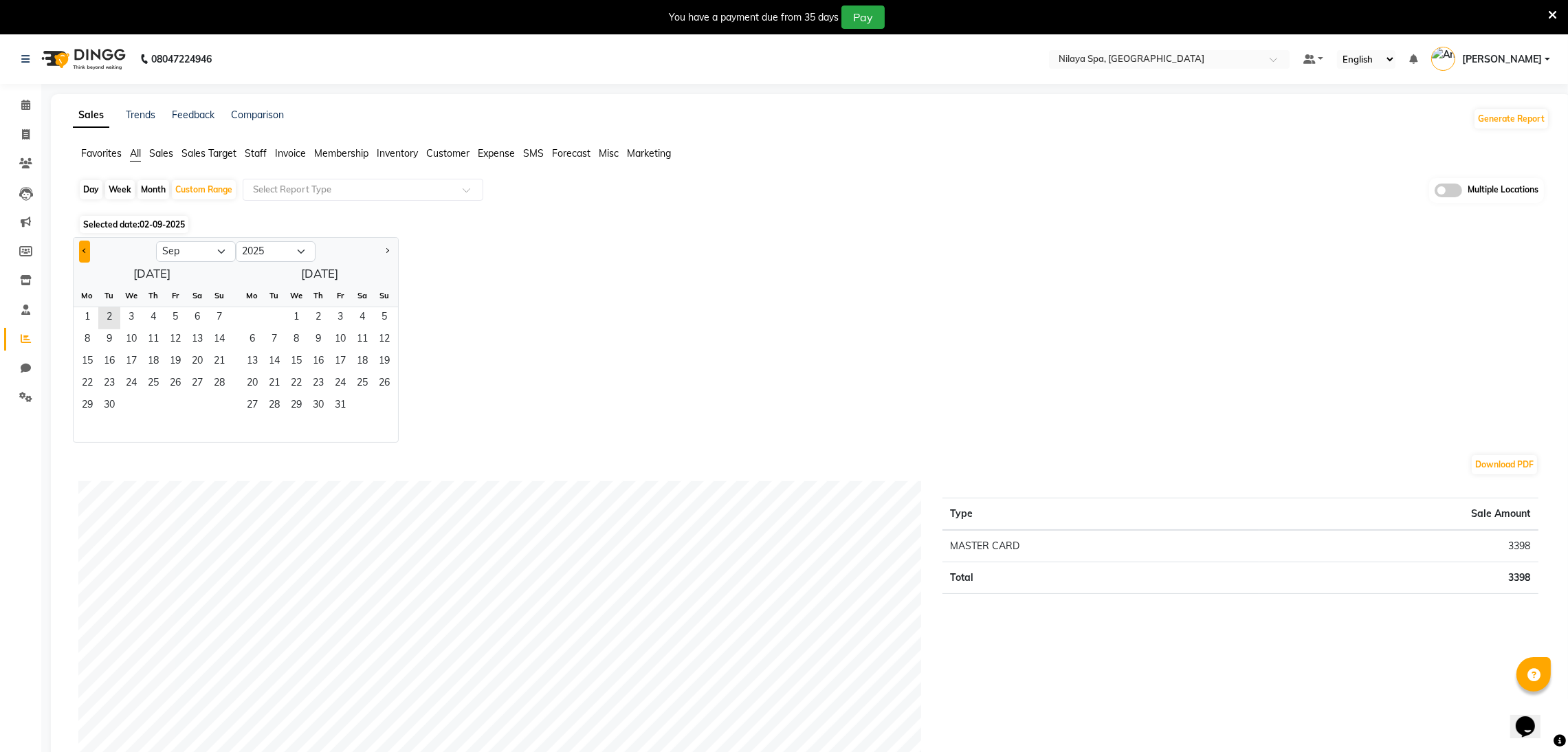
click at [83, 255] on button "Previous month" at bounding box center [84, 251] width 11 height 22
select select "8"
click at [172, 315] on span "1" at bounding box center [176, 318] width 22 height 22
click at [221, 410] on span "31" at bounding box center [219, 406] width 22 height 22
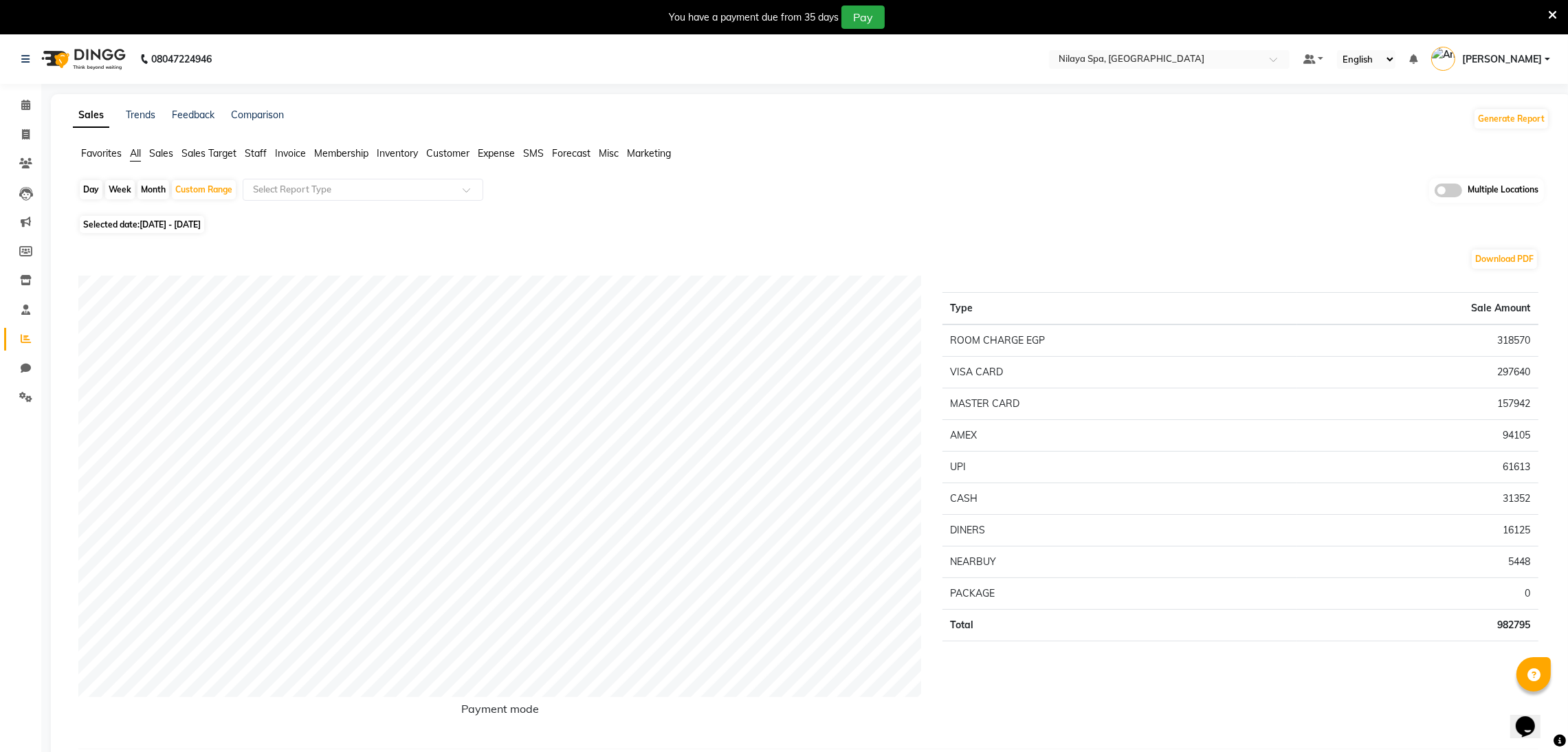
click at [307, 195] on input "text" at bounding box center [350, 190] width 198 height 13
click at [284, 153] on span "Invoice" at bounding box center [290, 153] width 31 height 13
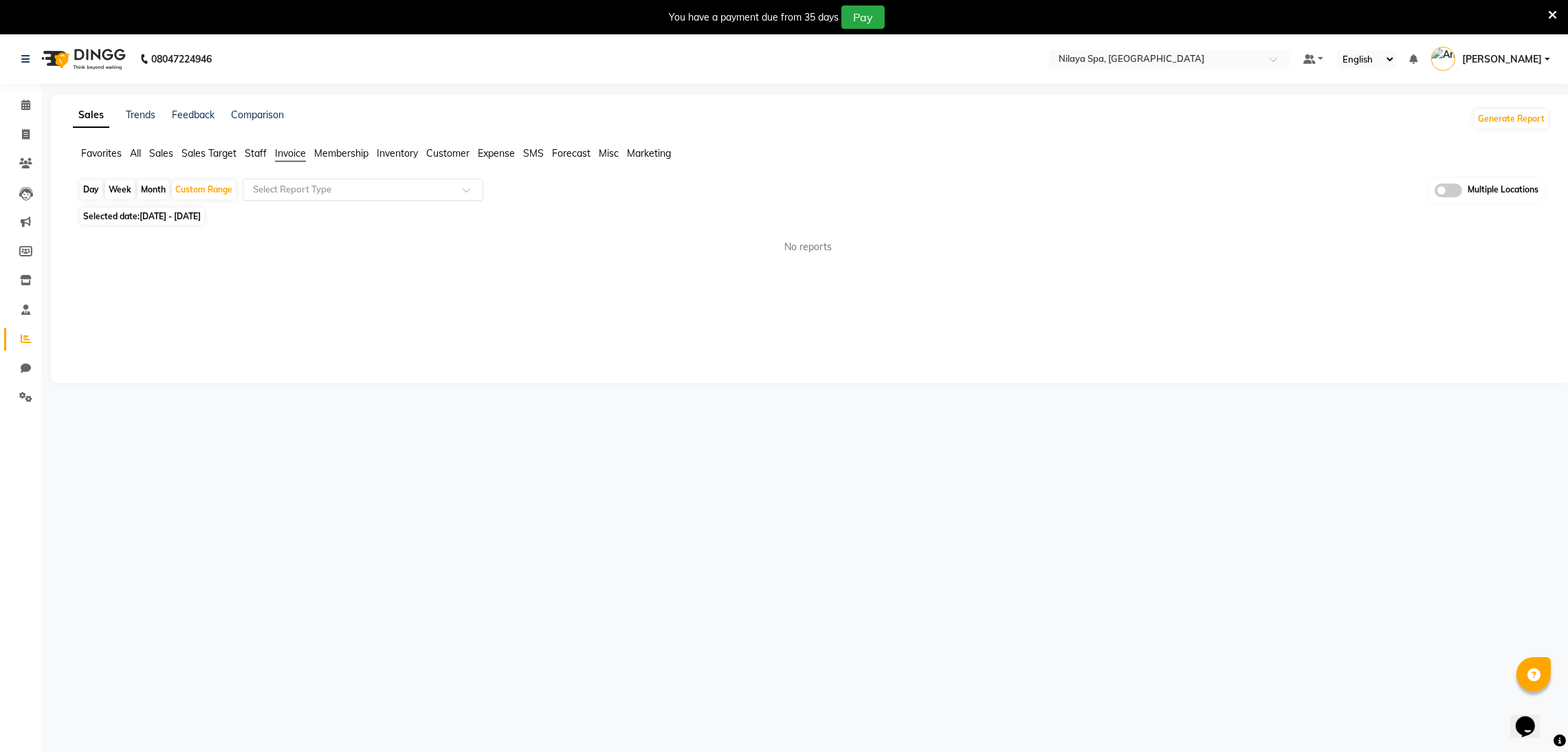
click at [297, 193] on input "text" at bounding box center [350, 190] width 198 height 13
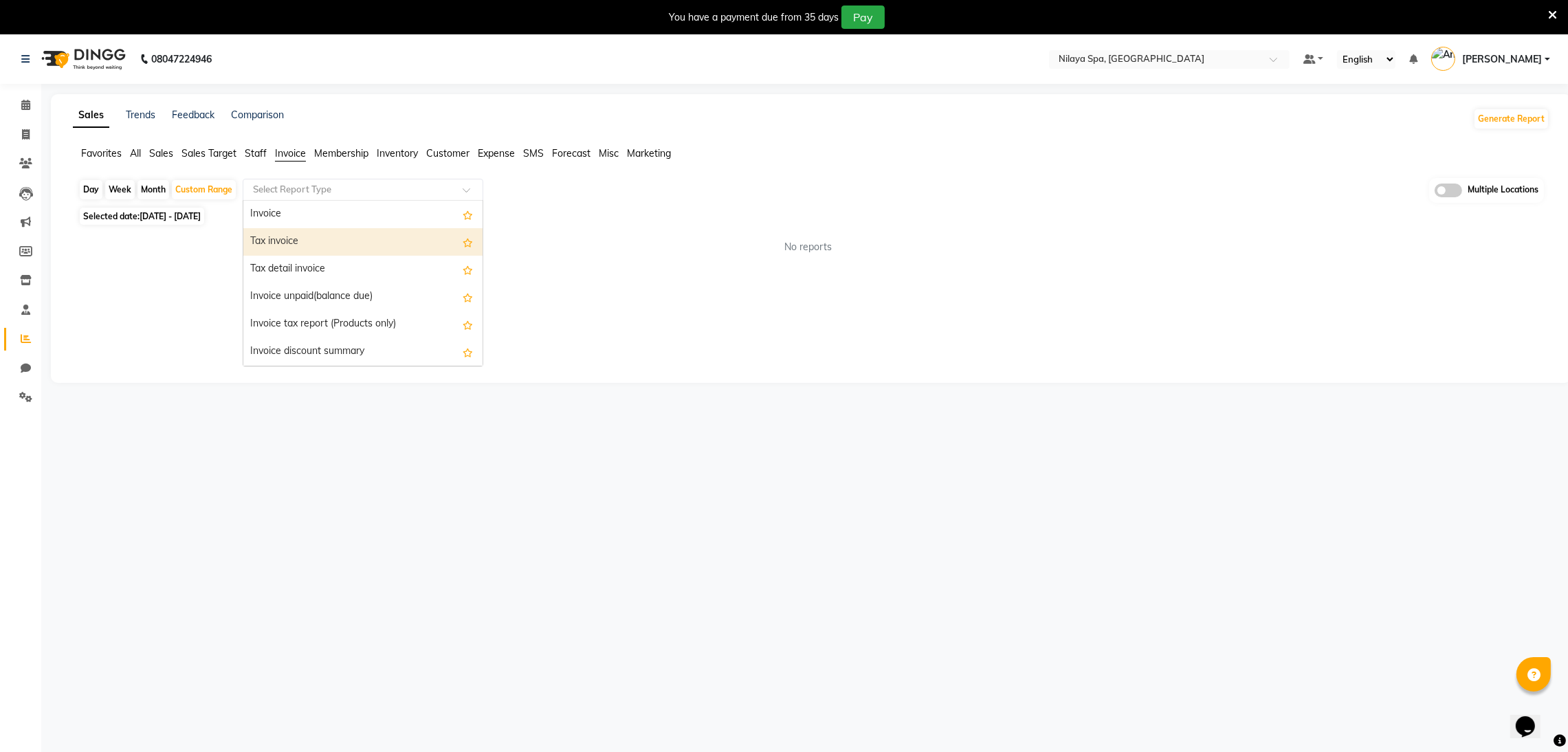
click at [308, 251] on div "Tax invoice" at bounding box center [363, 242] width 239 height 28
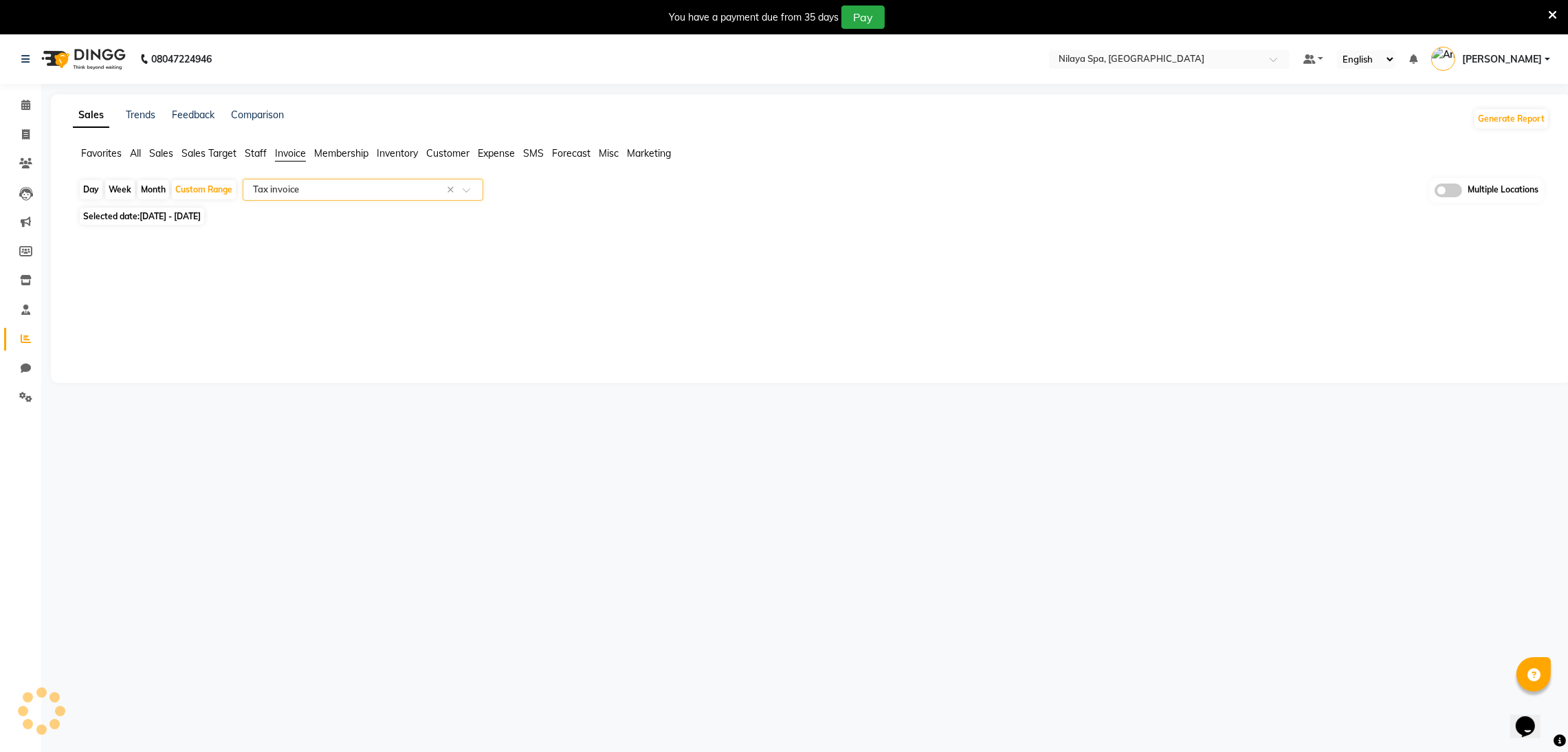
select select "full_report"
select select "csv"
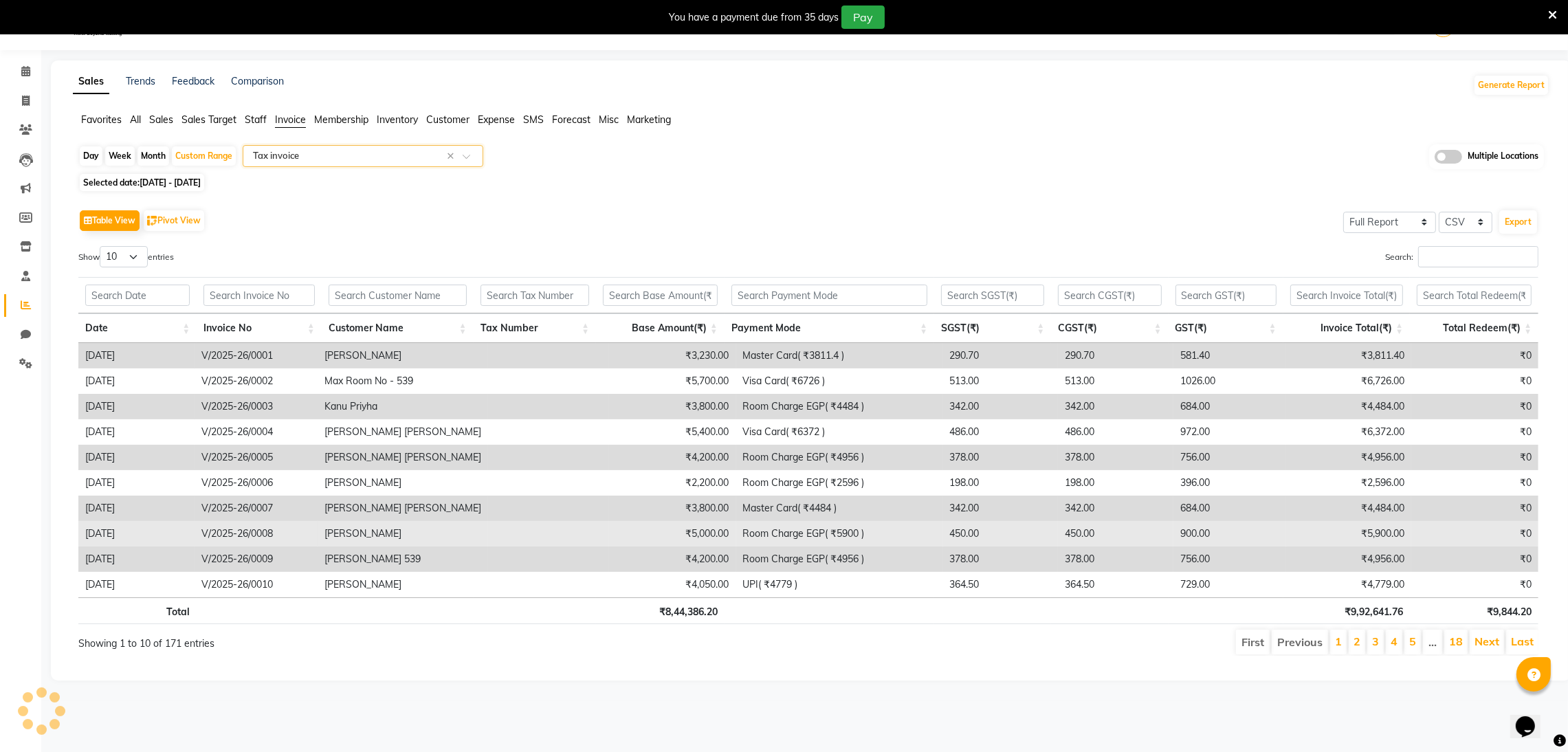
scroll to position [34, 0]
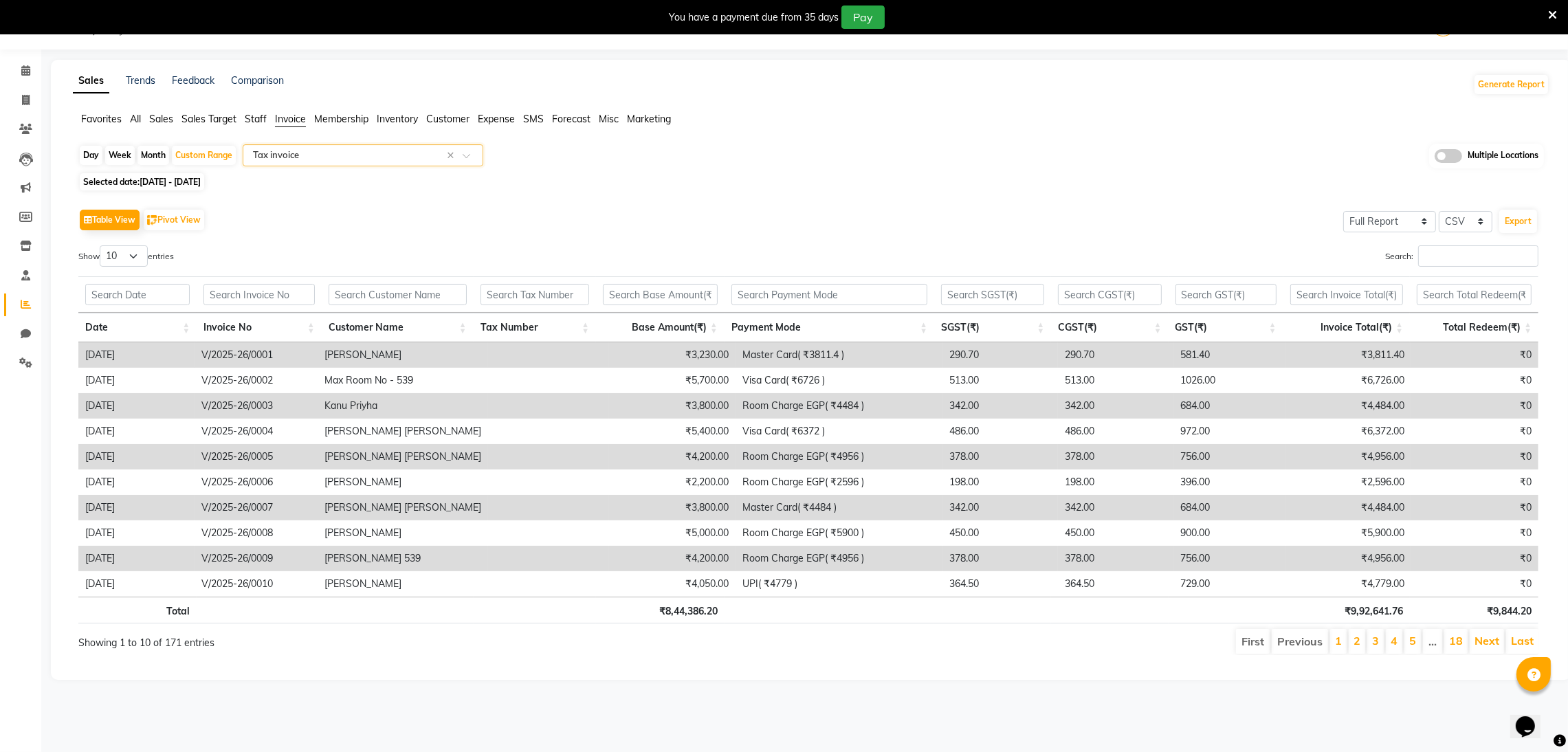
click at [175, 119] on ul "Favorites All Sales Sales Target Staff Invoice Membership Inventory Customer Ex…" at bounding box center [811, 119] width 1476 height 15
click at [155, 123] on span "Sales" at bounding box center [161, 118] width 24 height 13
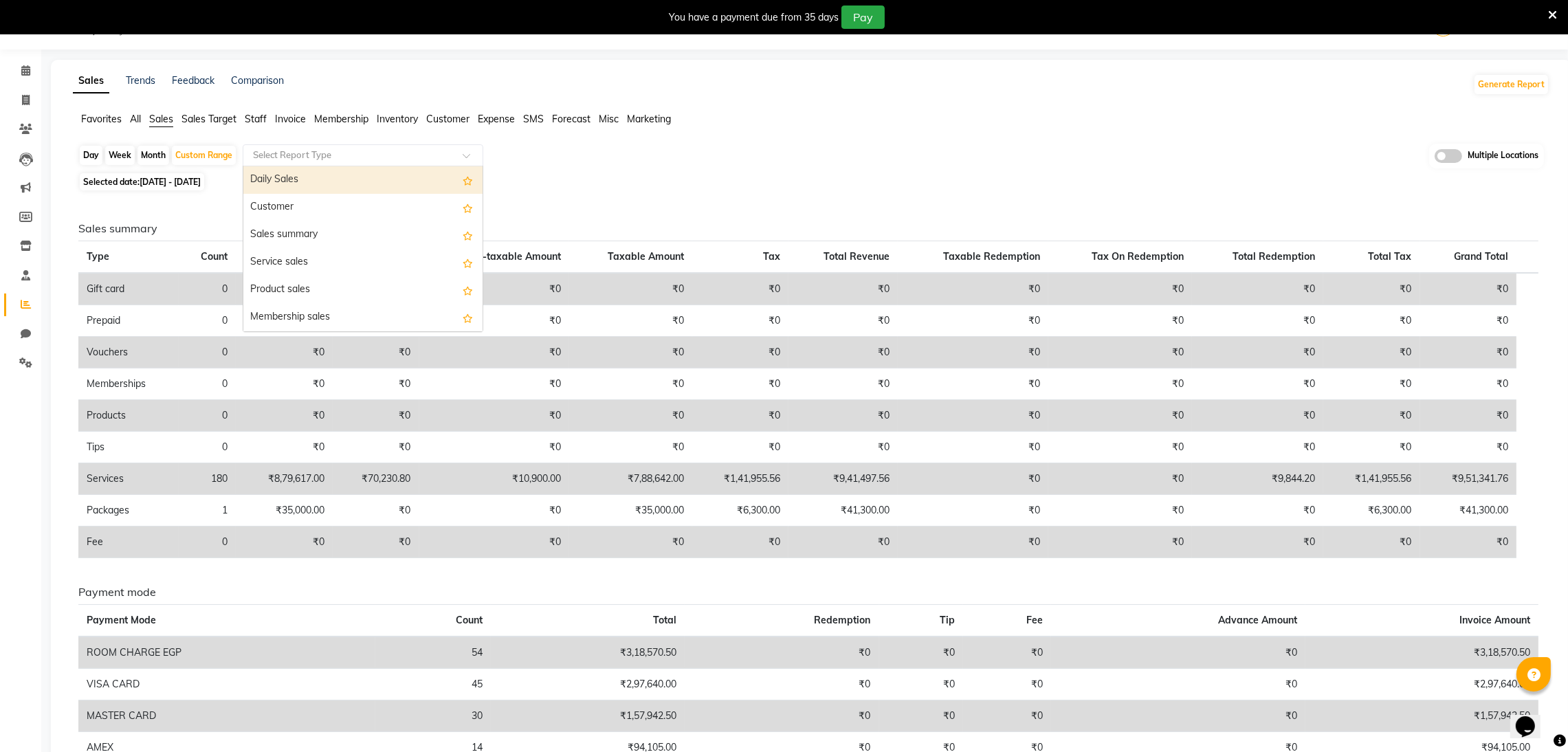
click at [315, 155] on input "text" at bounding box center [350, 155] width 198 height 13
drag, startPoint x: 300, startPoint y: 213, endPoint x: 316, endPoint y: 285, distance: 73.8
click at [316, 285] on div "Daily Sales Customer Sales summary Service sales Product sales Membership sales…" at bounding box center [363, 413] width 239 height 495
click at [260, 116] on span "Staff" at bounding box center [255, 118] width 22 height 13
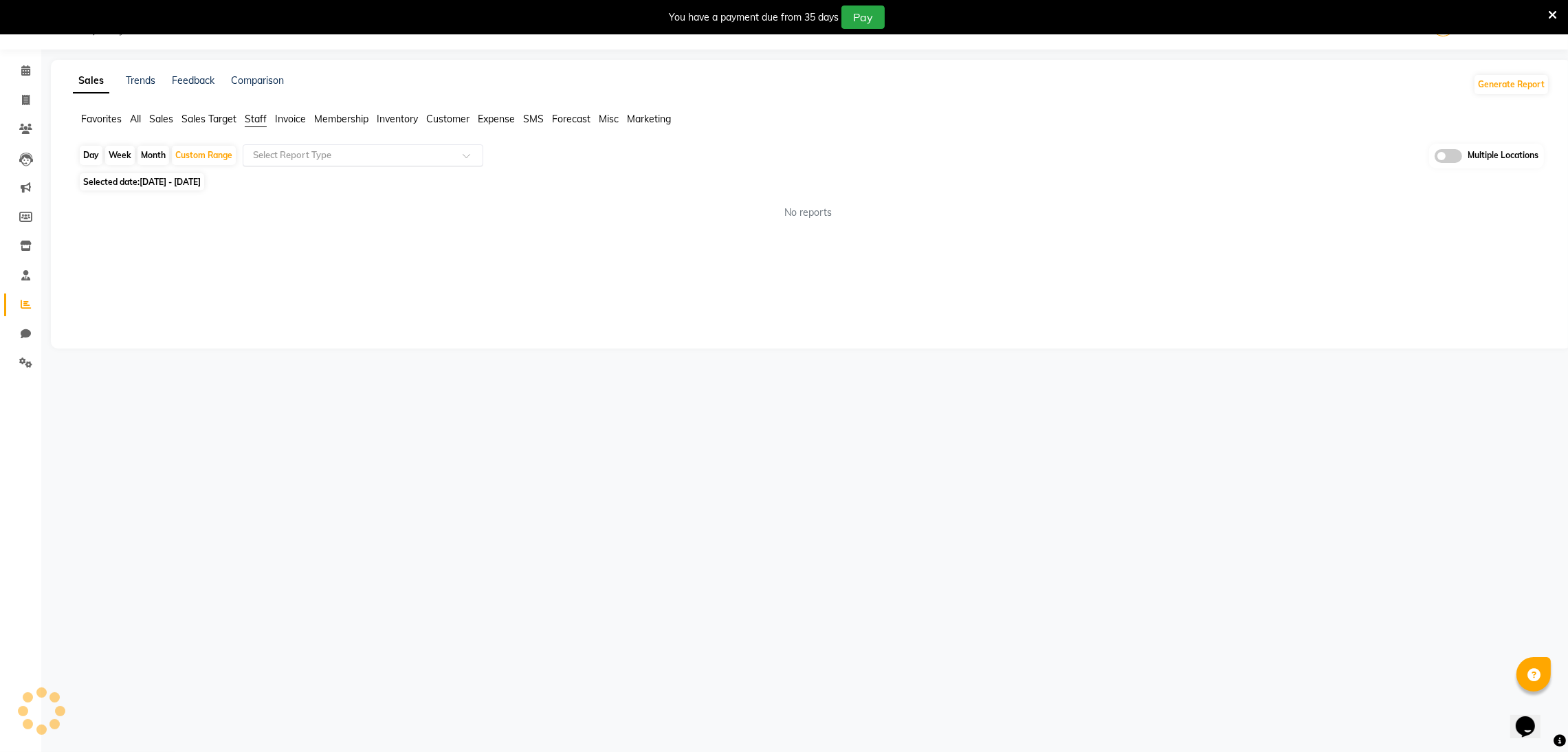
click at [324, 158] on input "text" at bounding box center [350, 155] width 198 height 13
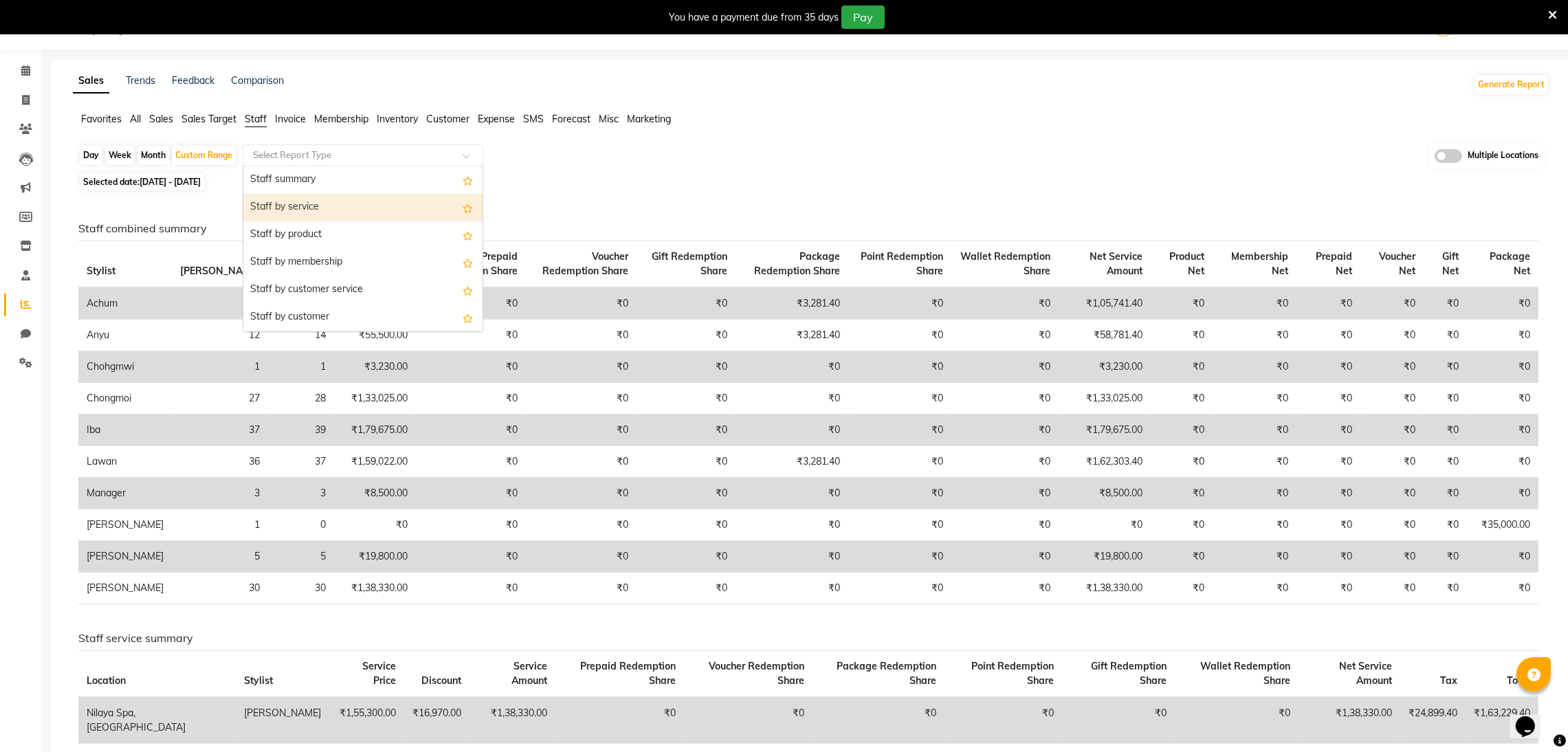
click at [321, 208] on div "Staff by service" at bounding box center [363, 208] width 239 height 28
select select "full_report"
select select "csv"
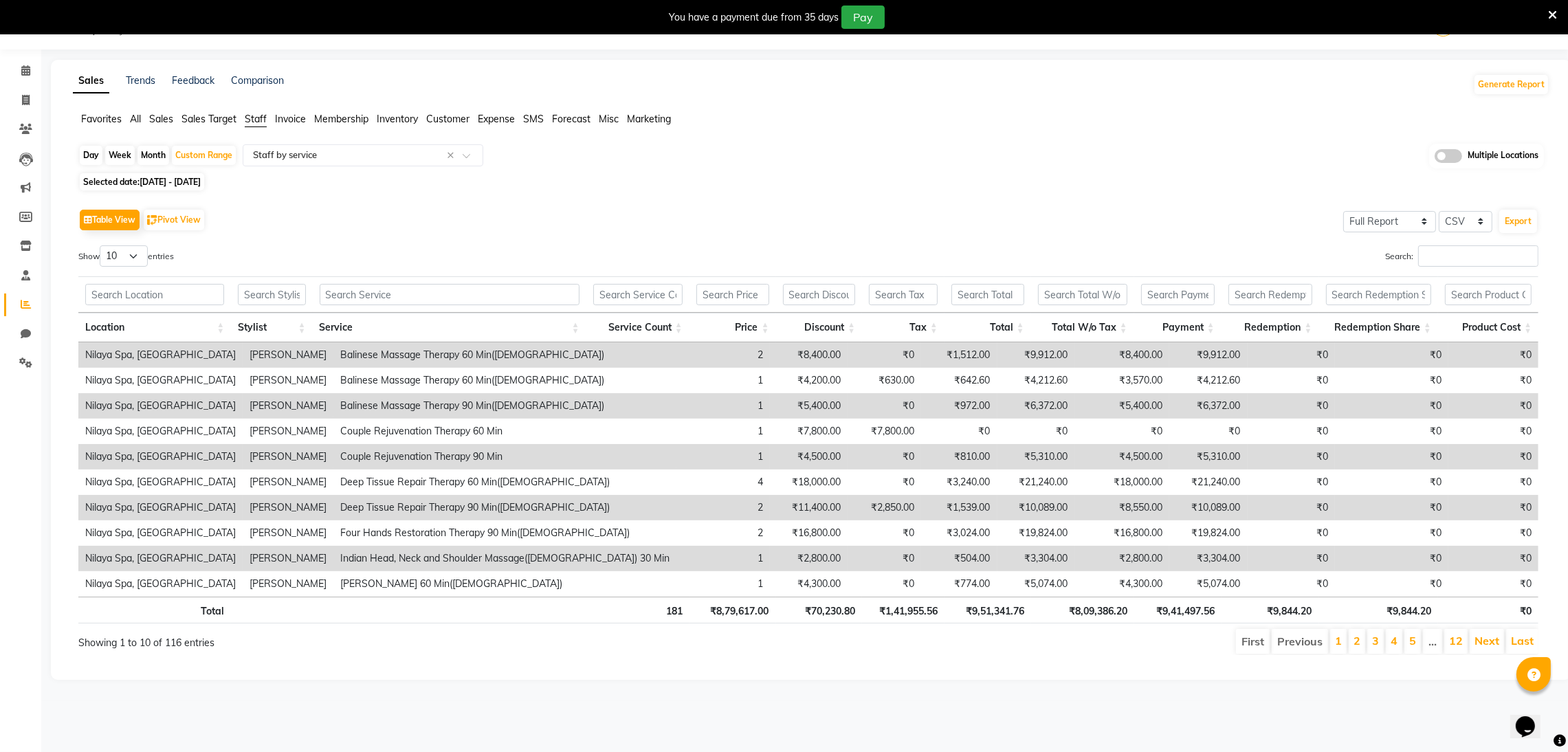
click at [713, 614] on th "₹8,79,617.00" at bounding box center [733, 610] width 87 height 27
click at [1087, 649] on ul "First Previous 1 2 3 4 5 … 12 Next Last" at bounding box center [1118, 641] width 844 height 24
drag, startPoint x: 1069, startPoint y: 615, endPoint x: 1103, endPoint y: 618, distance: 34.1
click at [1103, 618] on th "₹8,09,386.20" at bounding box center [1082, 610] width 103 height 27
drag, startPoint x: 513, startPoint y: 207, endPoint x: 898, endPoint y: 108, distance: 397.5
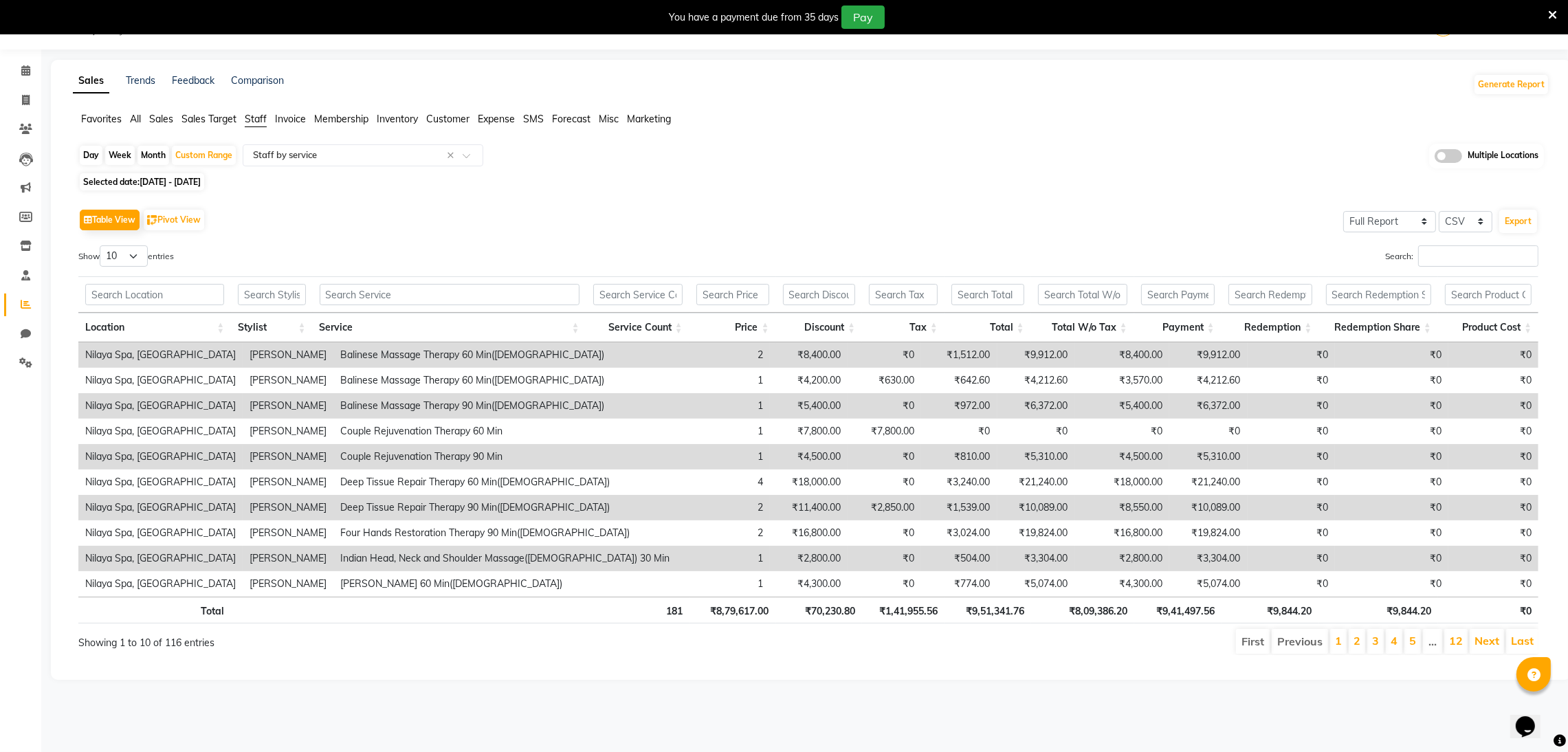
click at [519, 208] on div "Table View Pivot View Select Full Report Filtered Report Select CSV PDF Export" at bounding box center [808, 220] width 1460 height 29
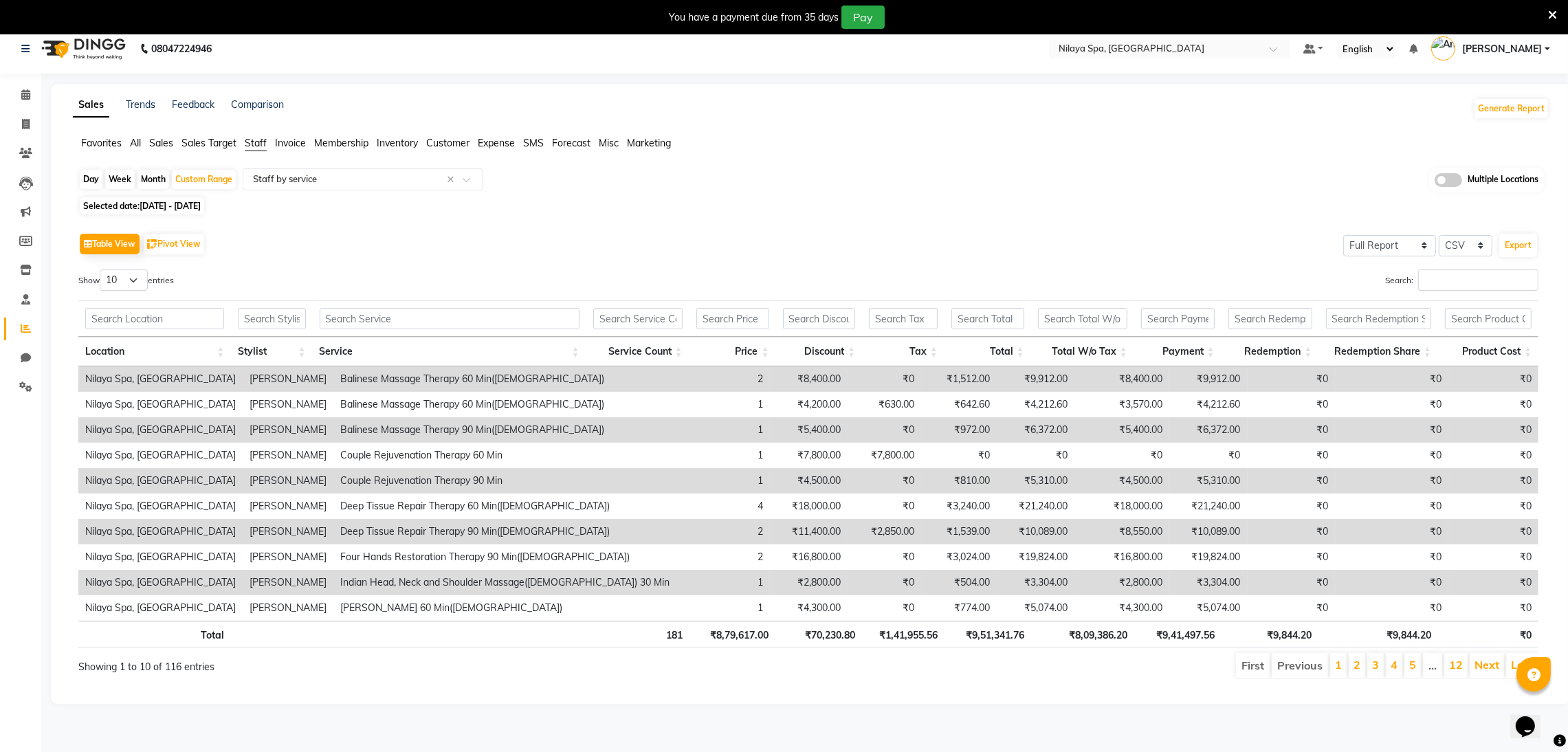
scroll to position [0, 0]
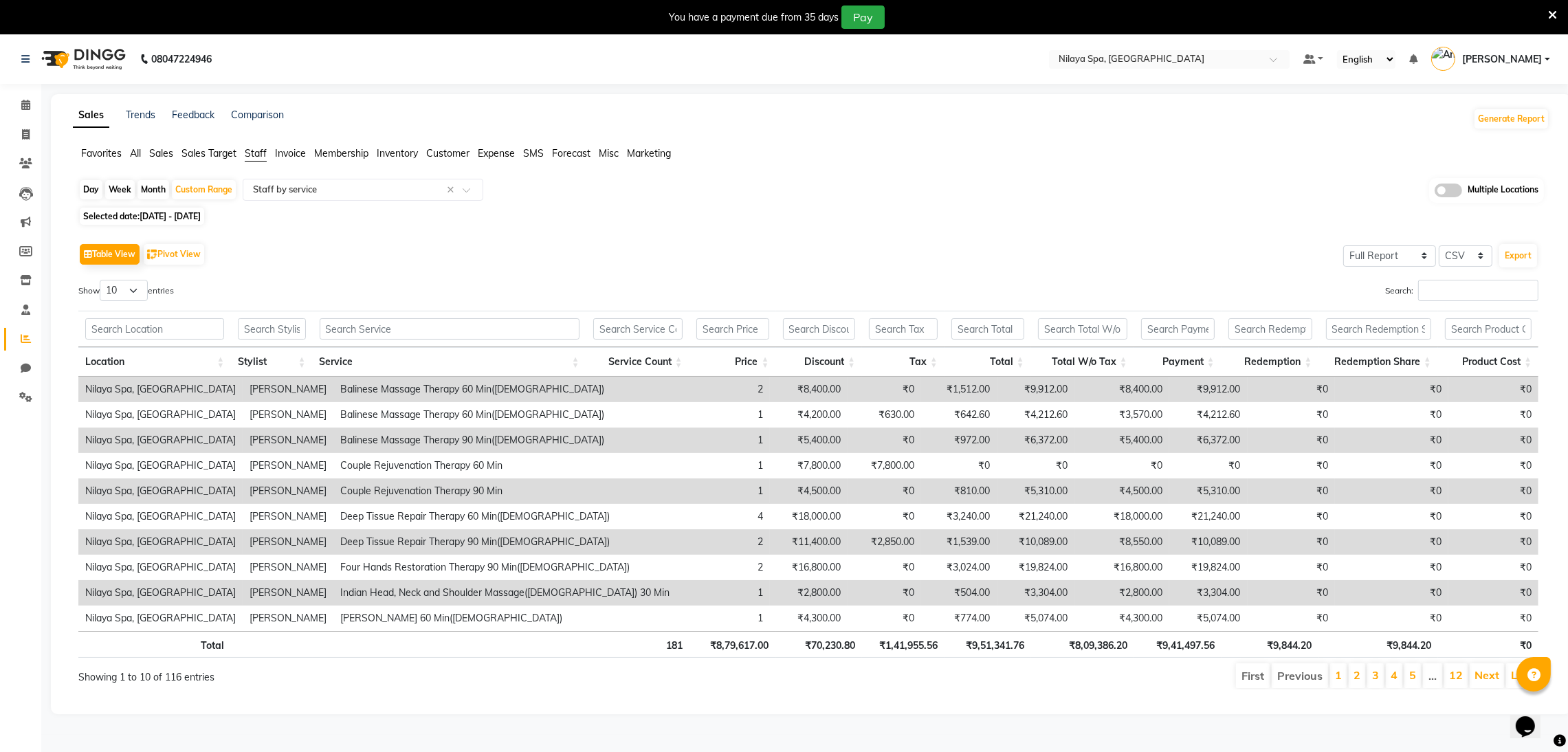
click at [275, 153] on span "Invoice" at bounding box center [290, 153] width 31 height 13
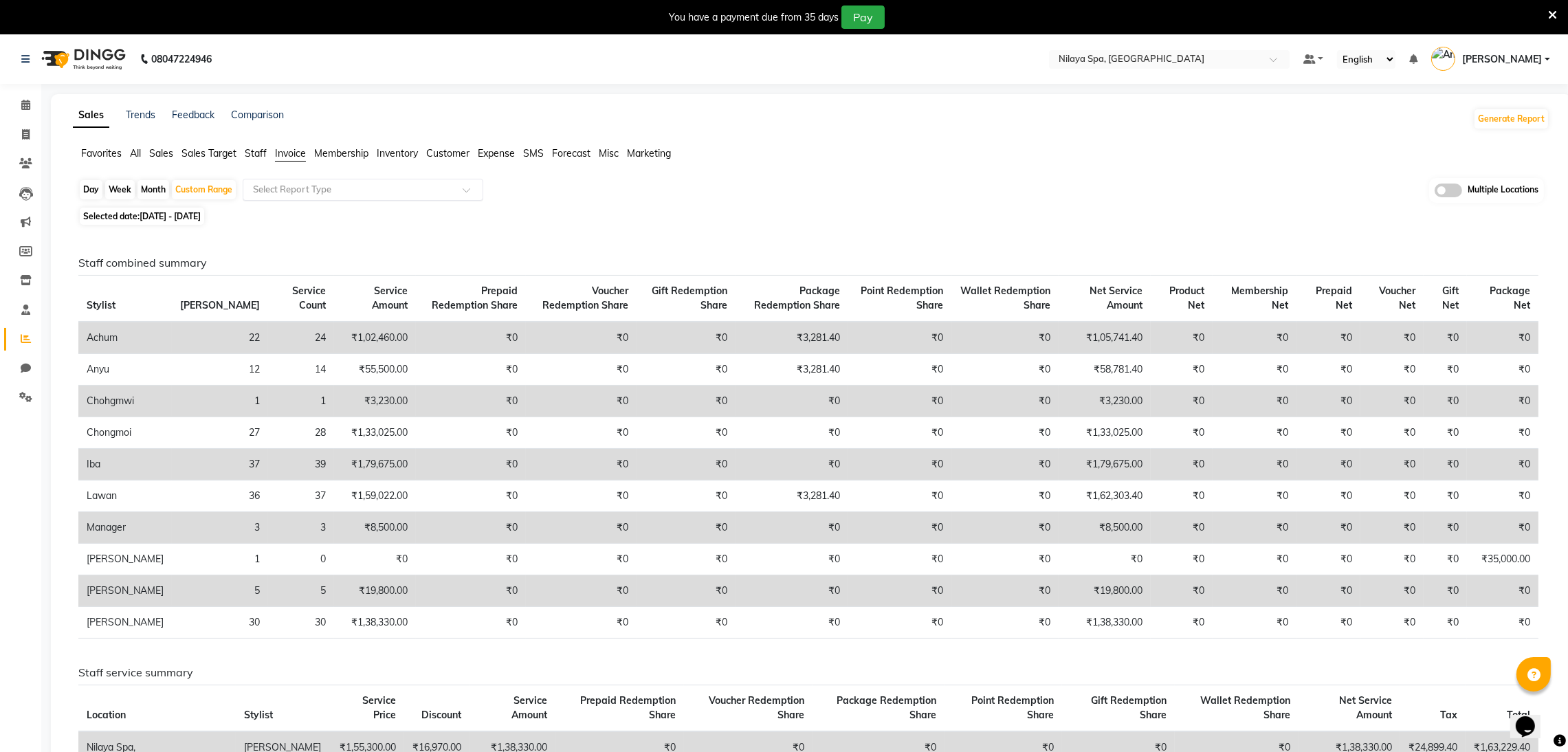
click at [336, 191] on input "text" at bounding box center [350, 190] width 198 height 13
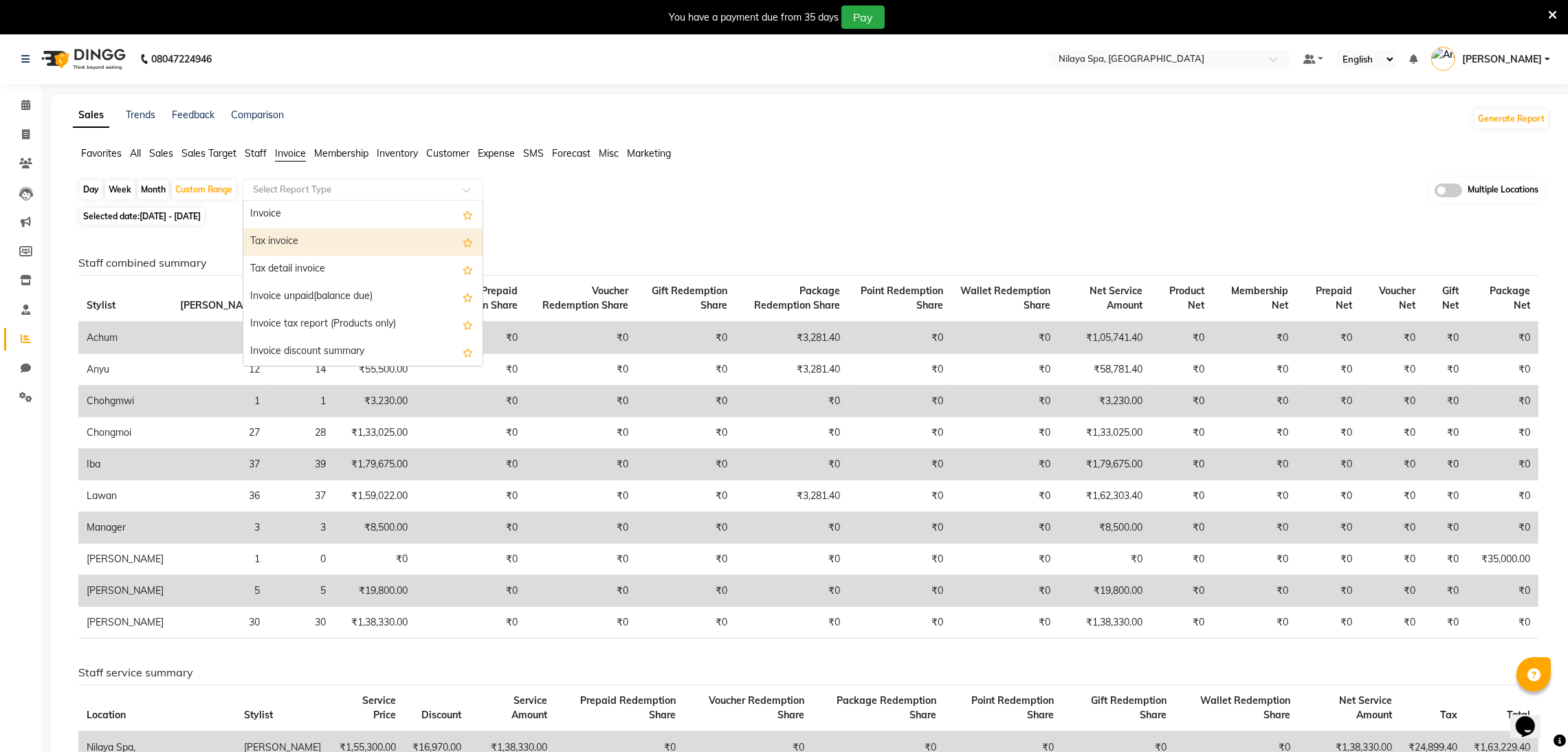
drag, startPoint x: 340, startPoint y: 270, endPoint x: 339, endPoint y: 241, distance: 29.0
click at [339, 241] on div "Invoice Tax invoice Tax detail invoice Invoice unpaid(balance due) Invoice tax …" at bounding box center [363, 407] width 239 height 413
click at [339, 241] on div "Tax invoice" at bounding box center [363, 242] width 239 height 28
select select "full_report"
select select "csv"
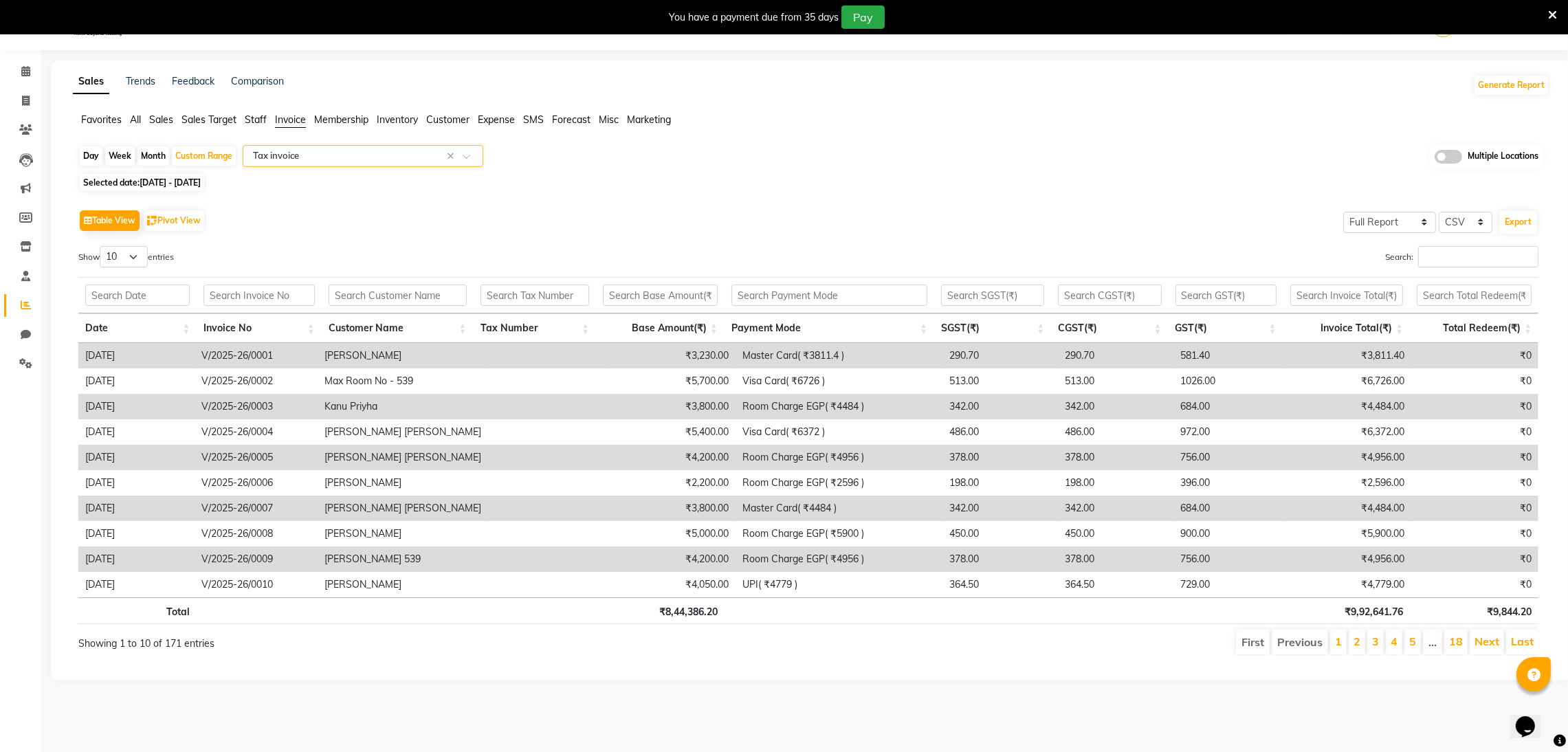
scroll to position [34, 0]
drag, startPoint x: 671, startPoint y: 607, endPoint x: 741, endPoint y: 641, distance: 77.8
click at [708, 623] on th "₹8,44,386.20" at bounding box center [660, 610] width 129 height 27
click at [695, 606] on th "₹8,44,386.20" at bounding box center [660, 610] width 129 height 27
click at [1462, 254] on input "Search:" at bounding box center [1478, 255] width 120 height 21
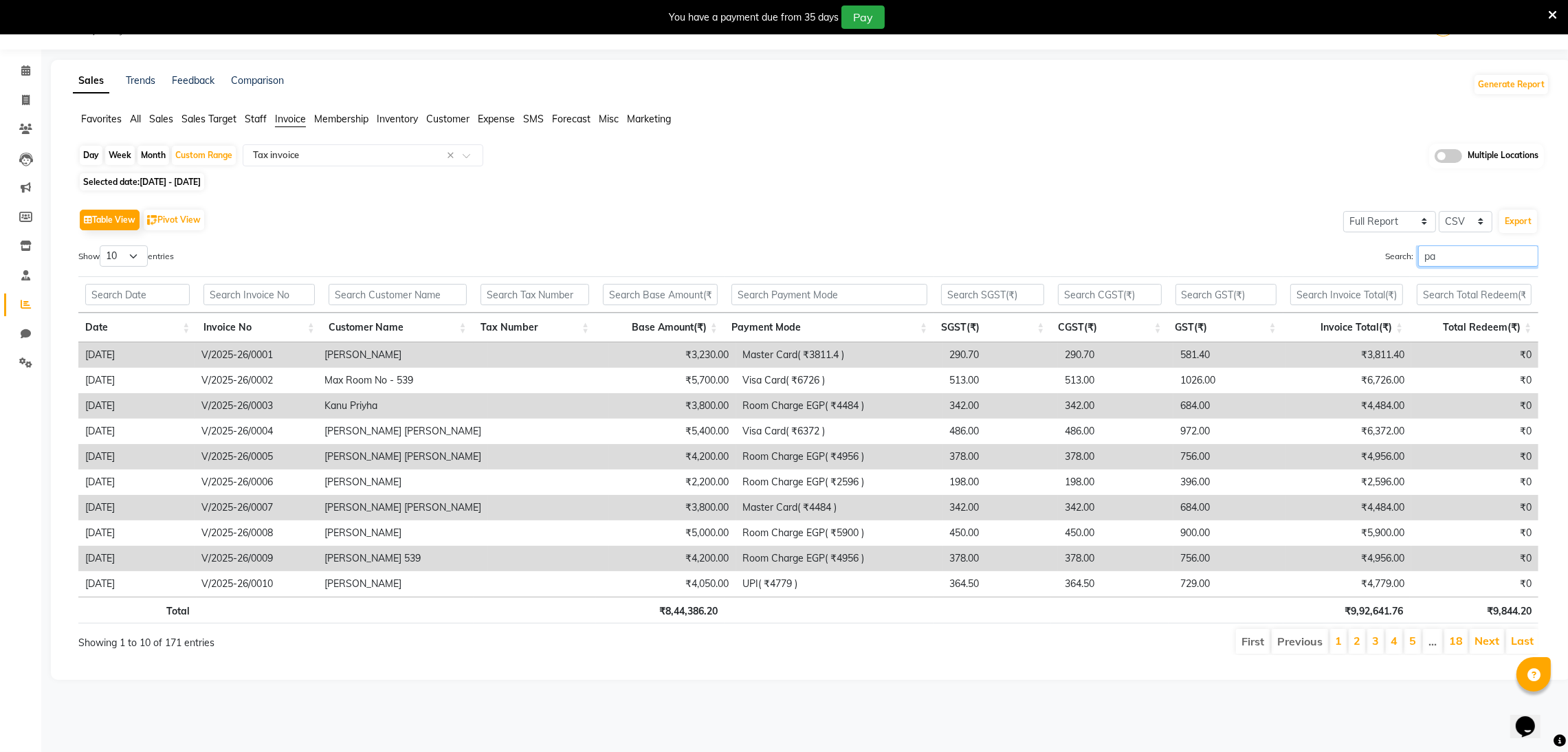
type input "pac"
